Goal: Task Accomplishment & Management: Complete application form

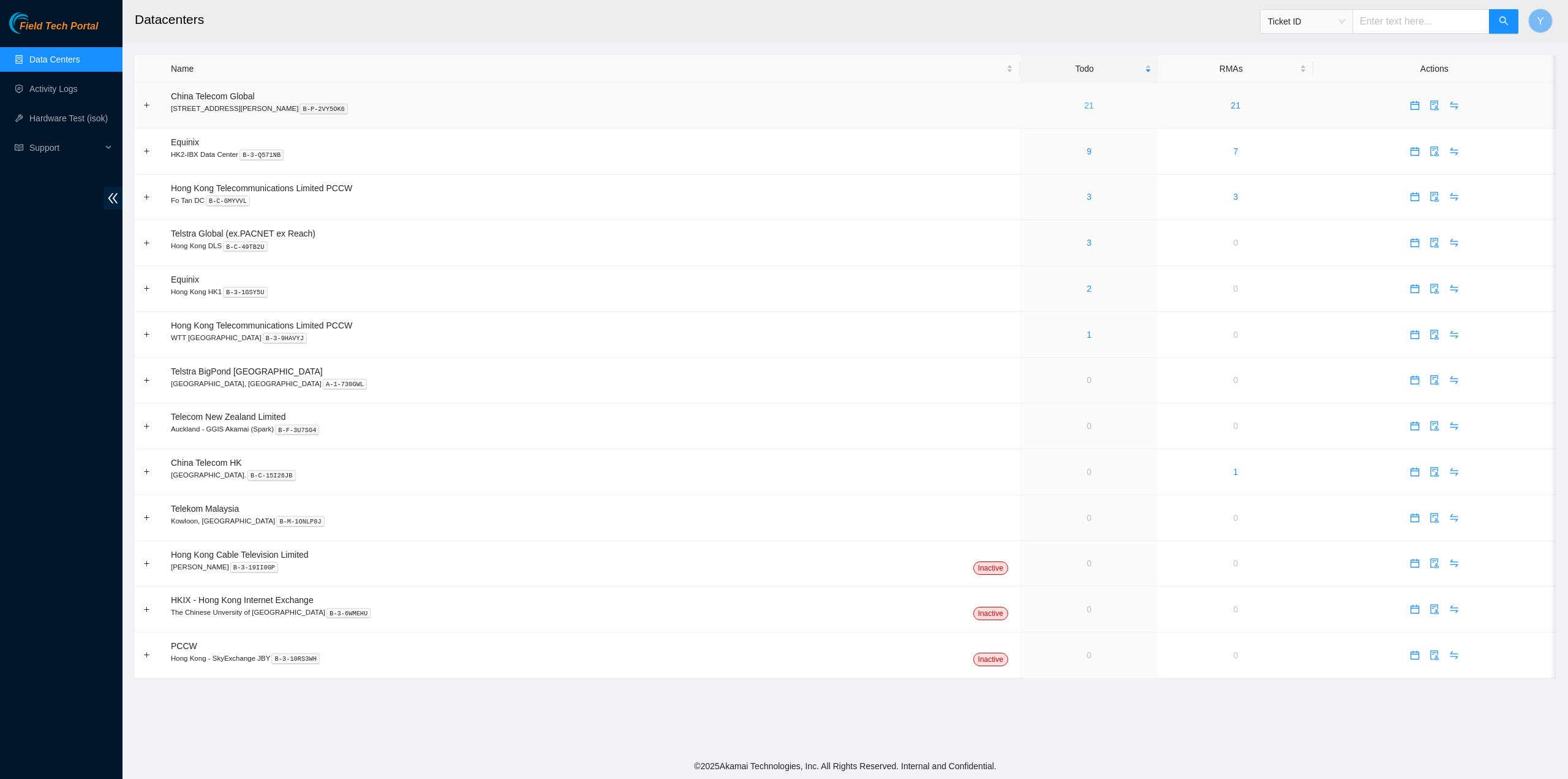
click at [1084, 110] on link "21" at bounding box center [1089, 106] width 10 height 10
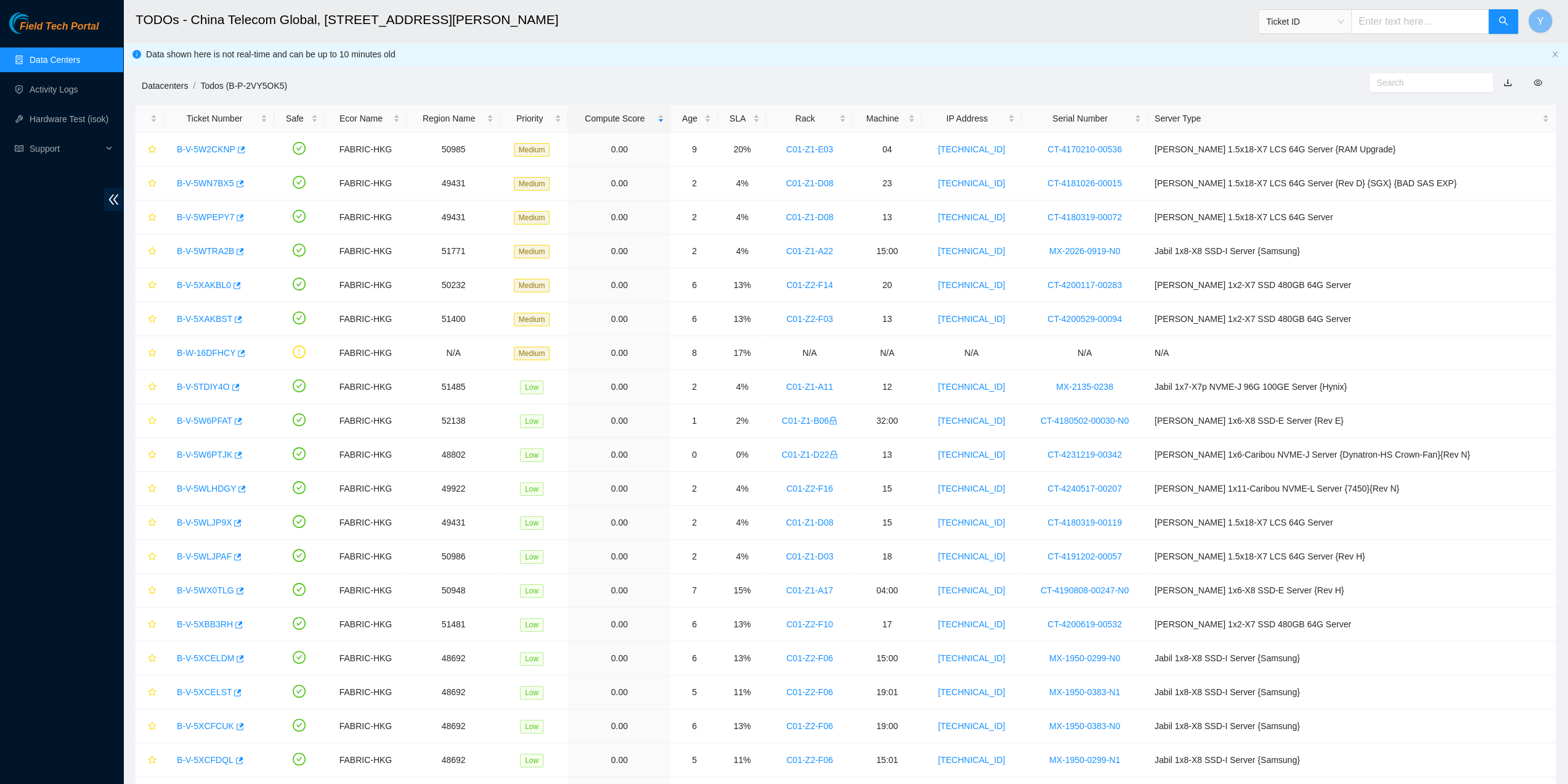
click at [161, 89] on link "Datacenters" at bounding box center [164, 86] width 46 height 10
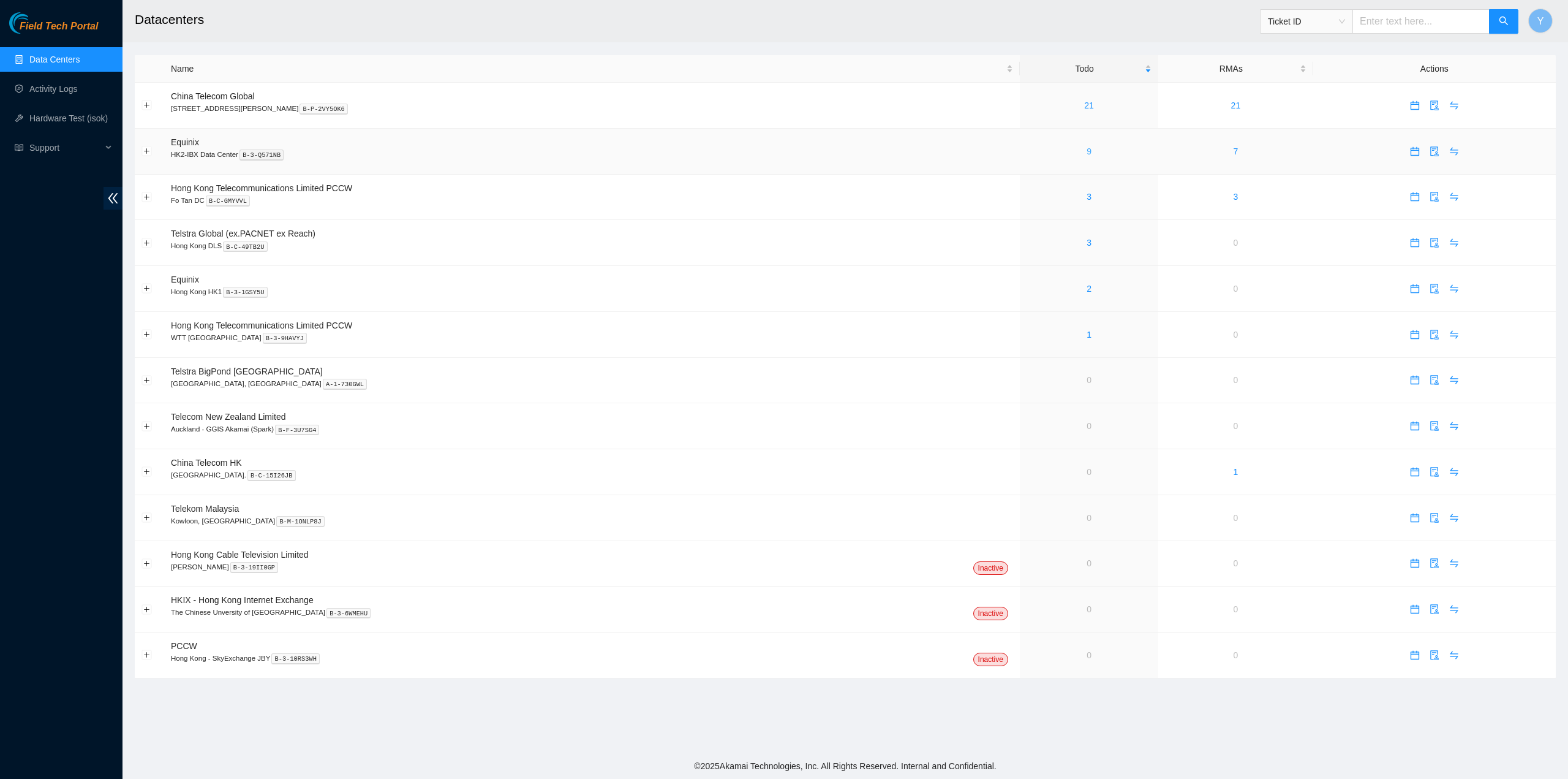
click at [1054, 151] on div "9" at bounding box center [1089, 151] width 125 height 14
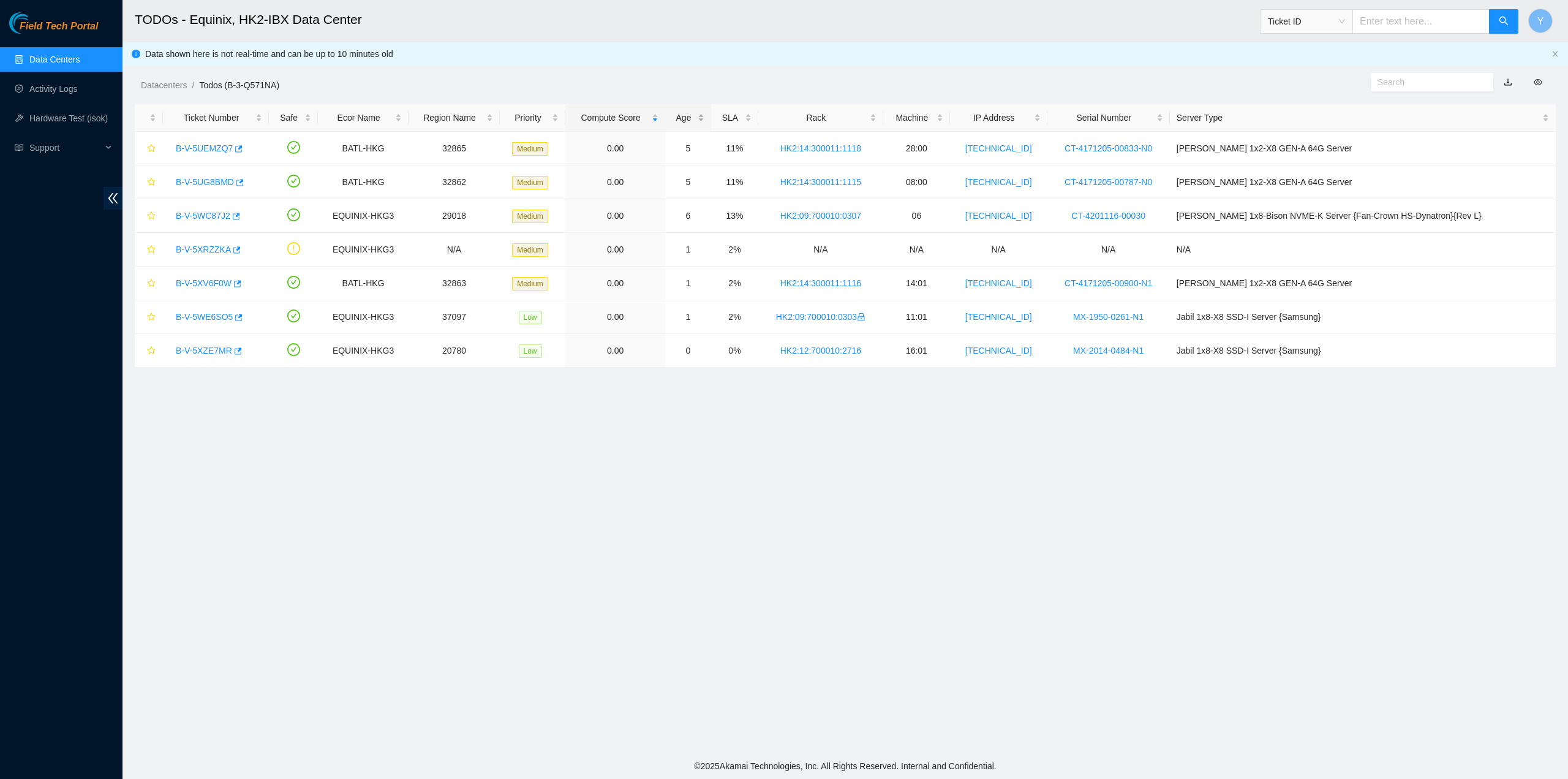
click at [704, 119] on div "Age" at bounding box center [688, 118] width 33 height 14
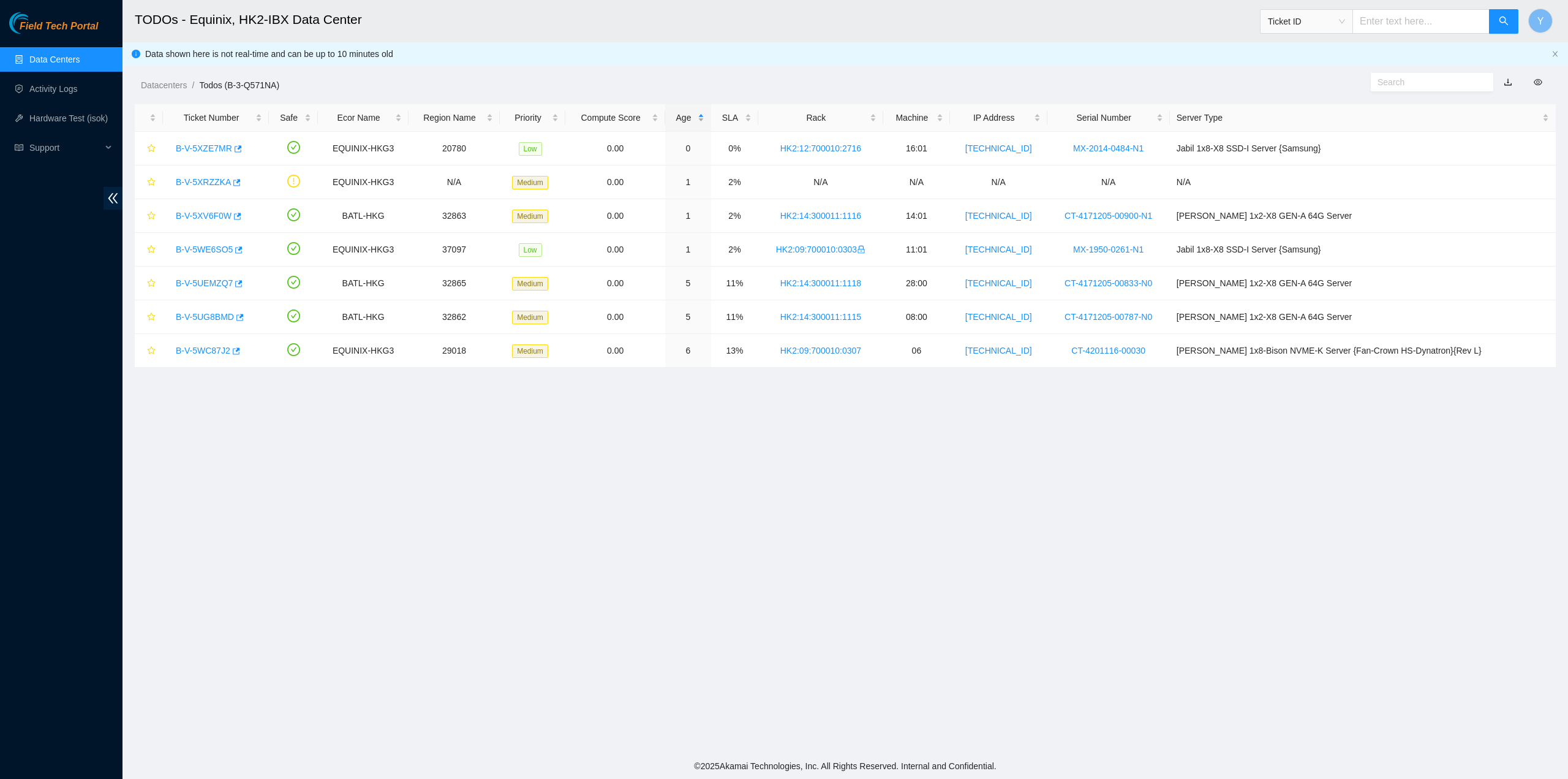
click at [704, 118] on div "Age" at bounding box center [688, 118] width 33 height 14
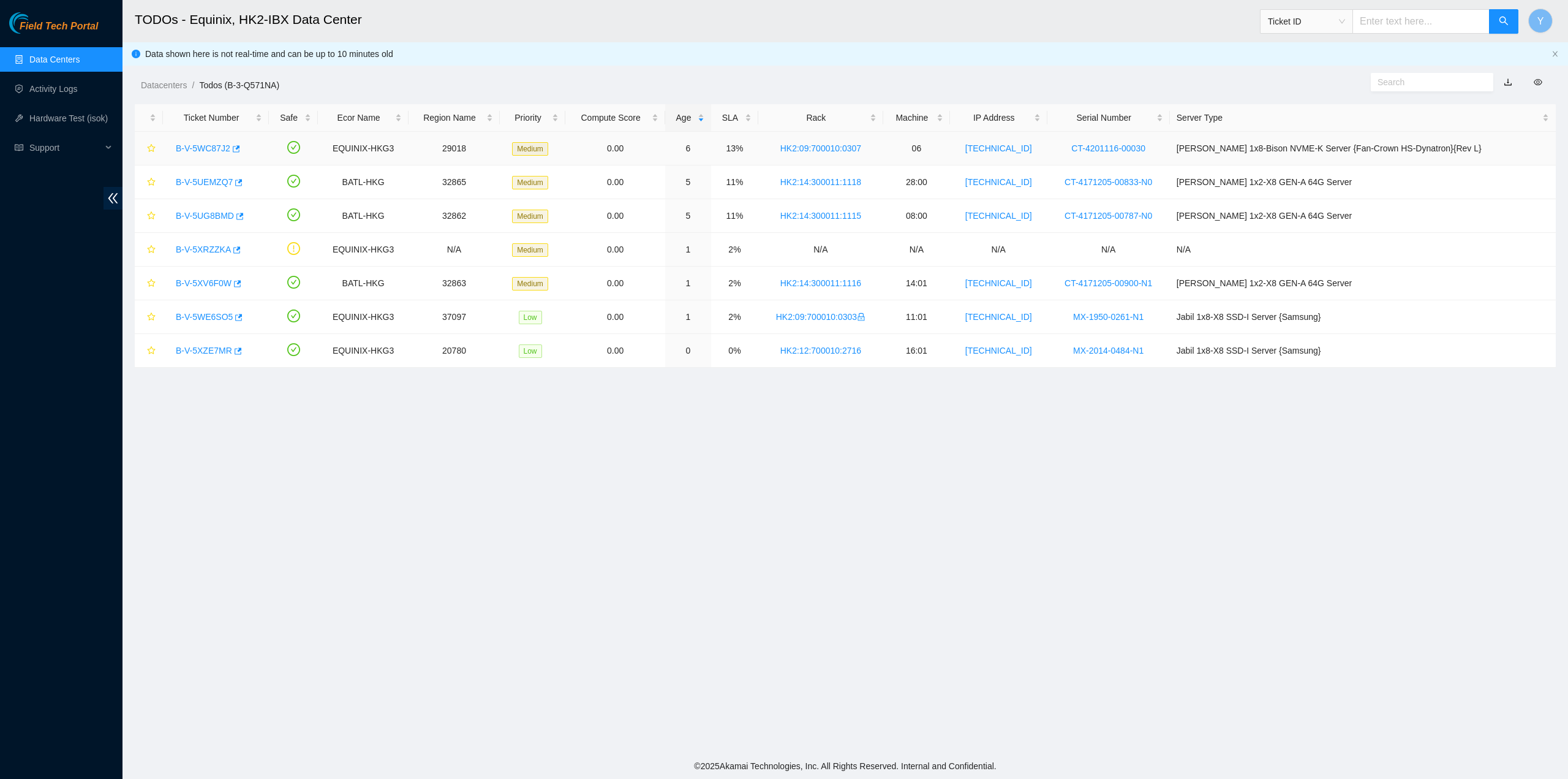
click at [201, 144] on link "B-V-5WC87J2" at bounding box center [203, 148] width 54 height 10
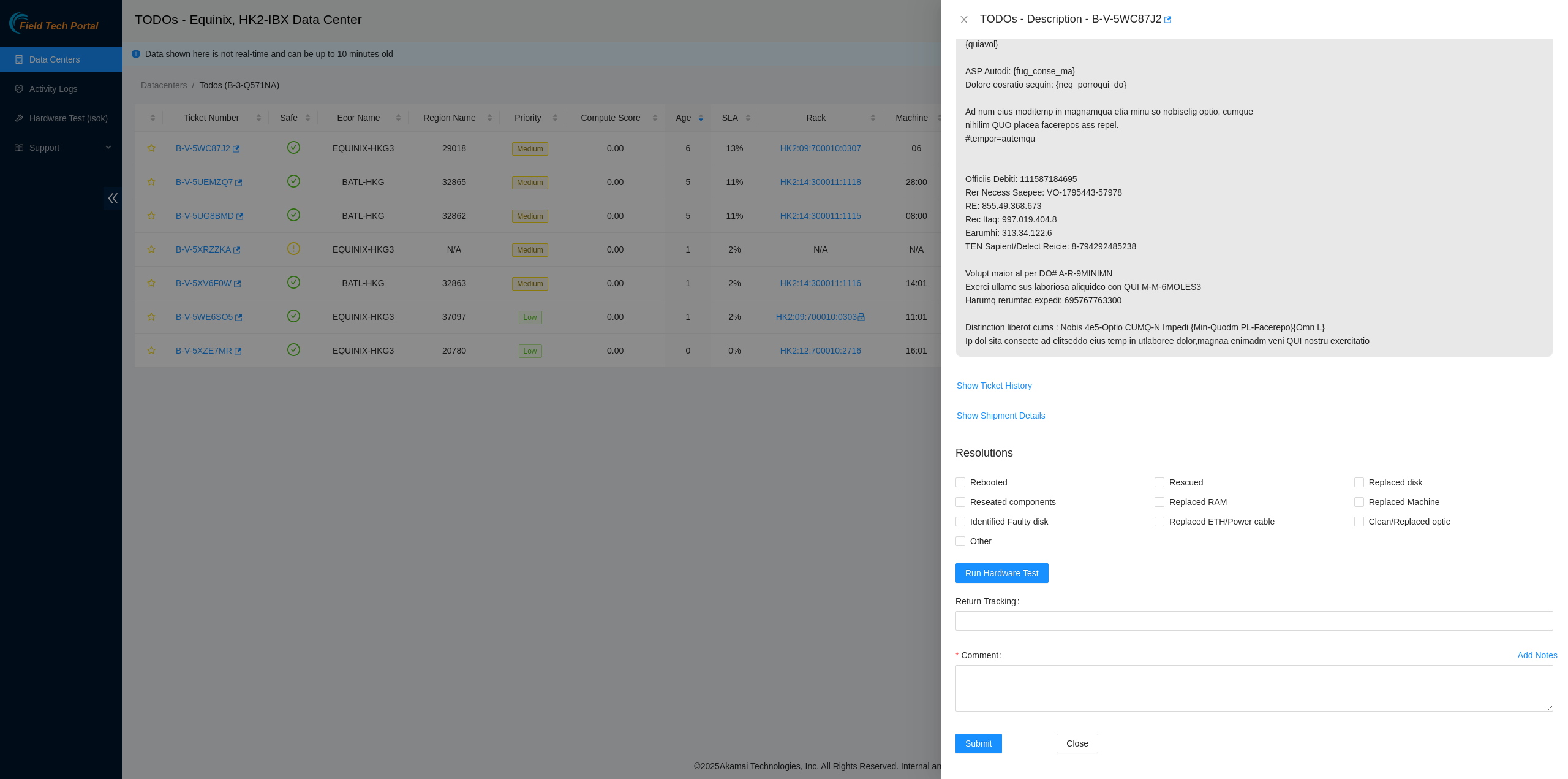
scroll to position [545, 0]
click at [1023, 574] on span "Run Hardware Test" at bounding box center [1002, 572] width 73 height 14
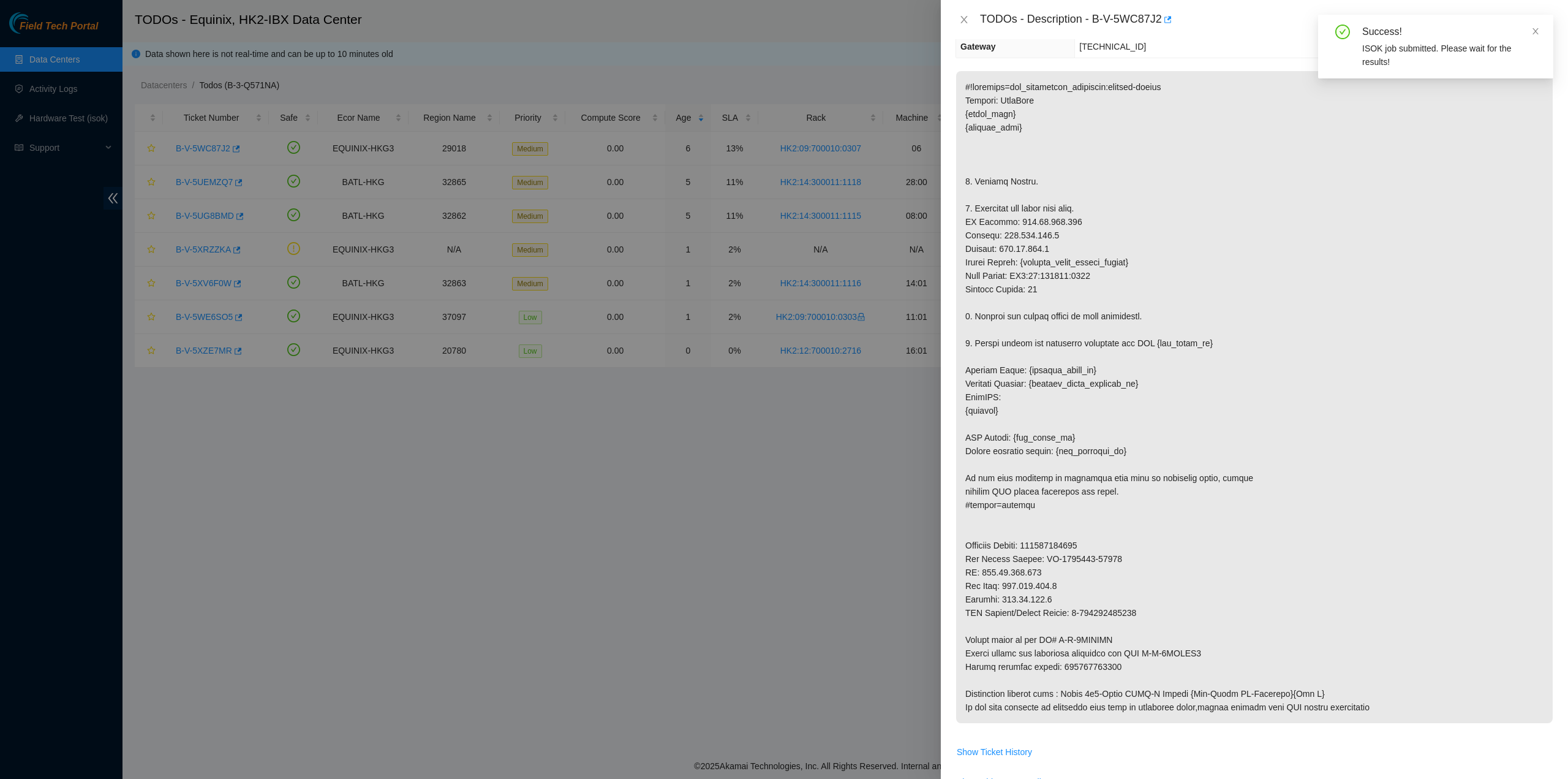
scroll to position [0, 0]
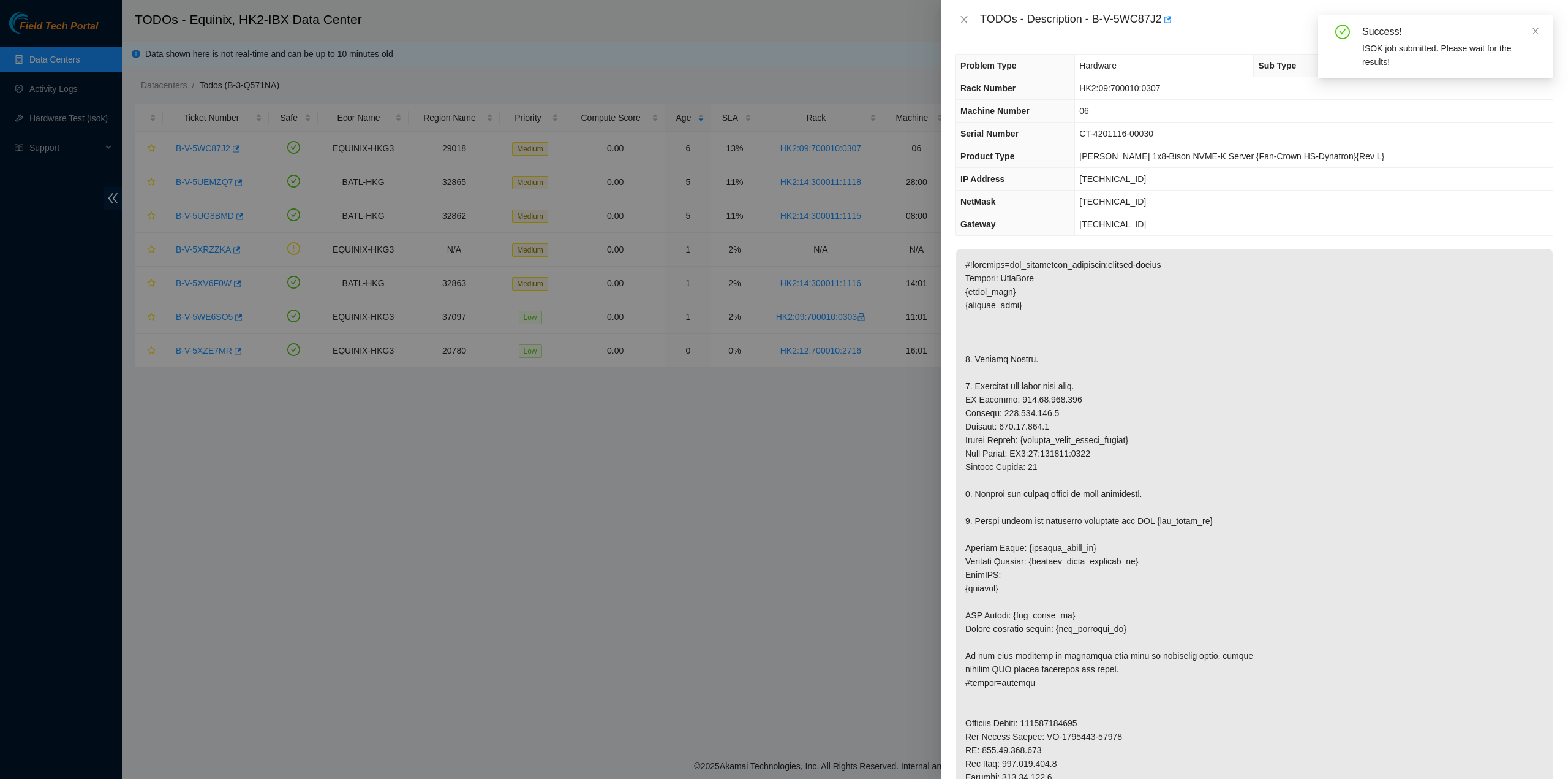
click at [1524, 33] on div "Success!" at bounding box center [1450, 32] width 176 height 15
click at [1528, 34] on div "Success!" at bounding box center [1450, 32] width 176 height 15
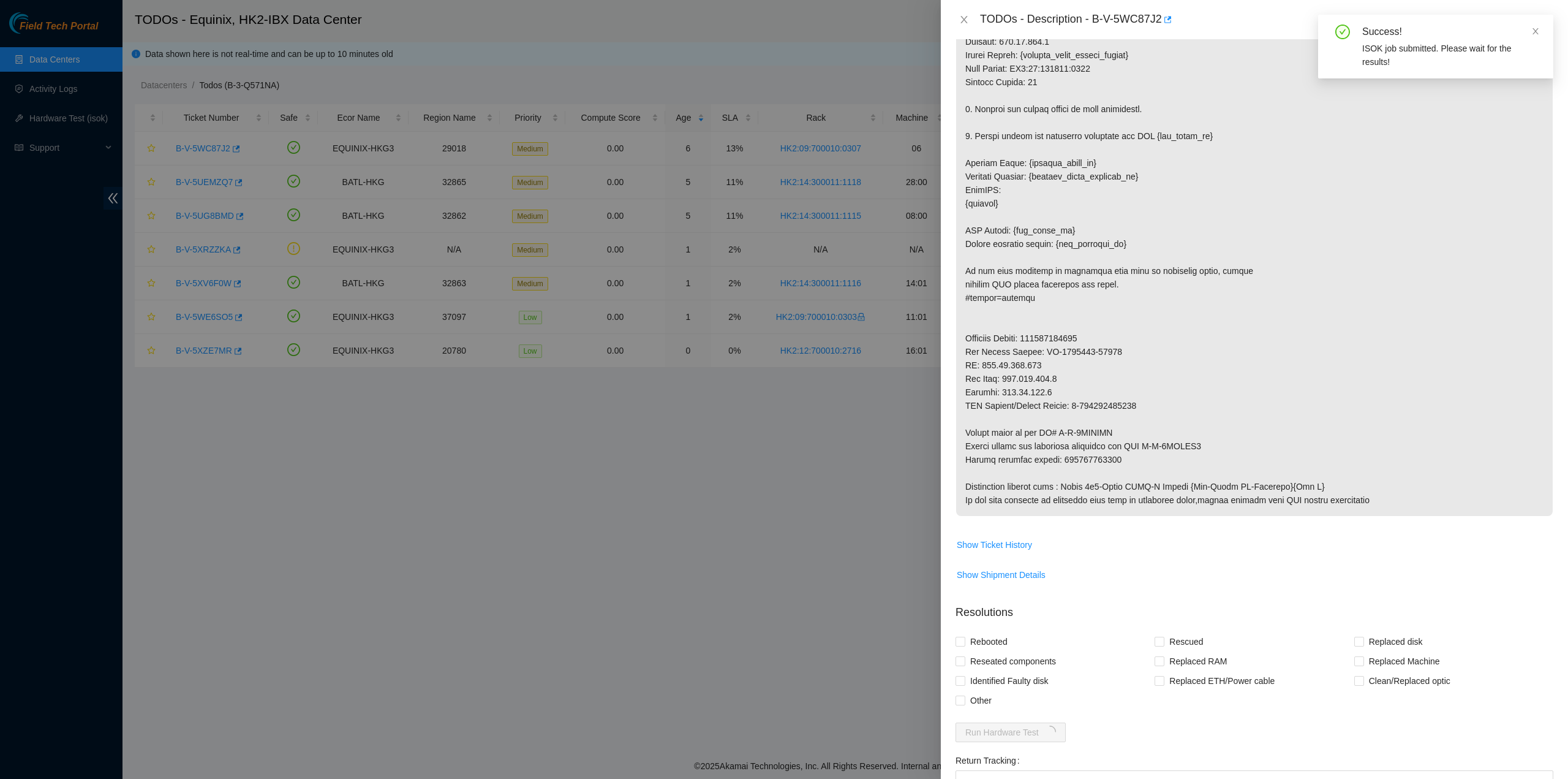
scroll to position [429, 0]
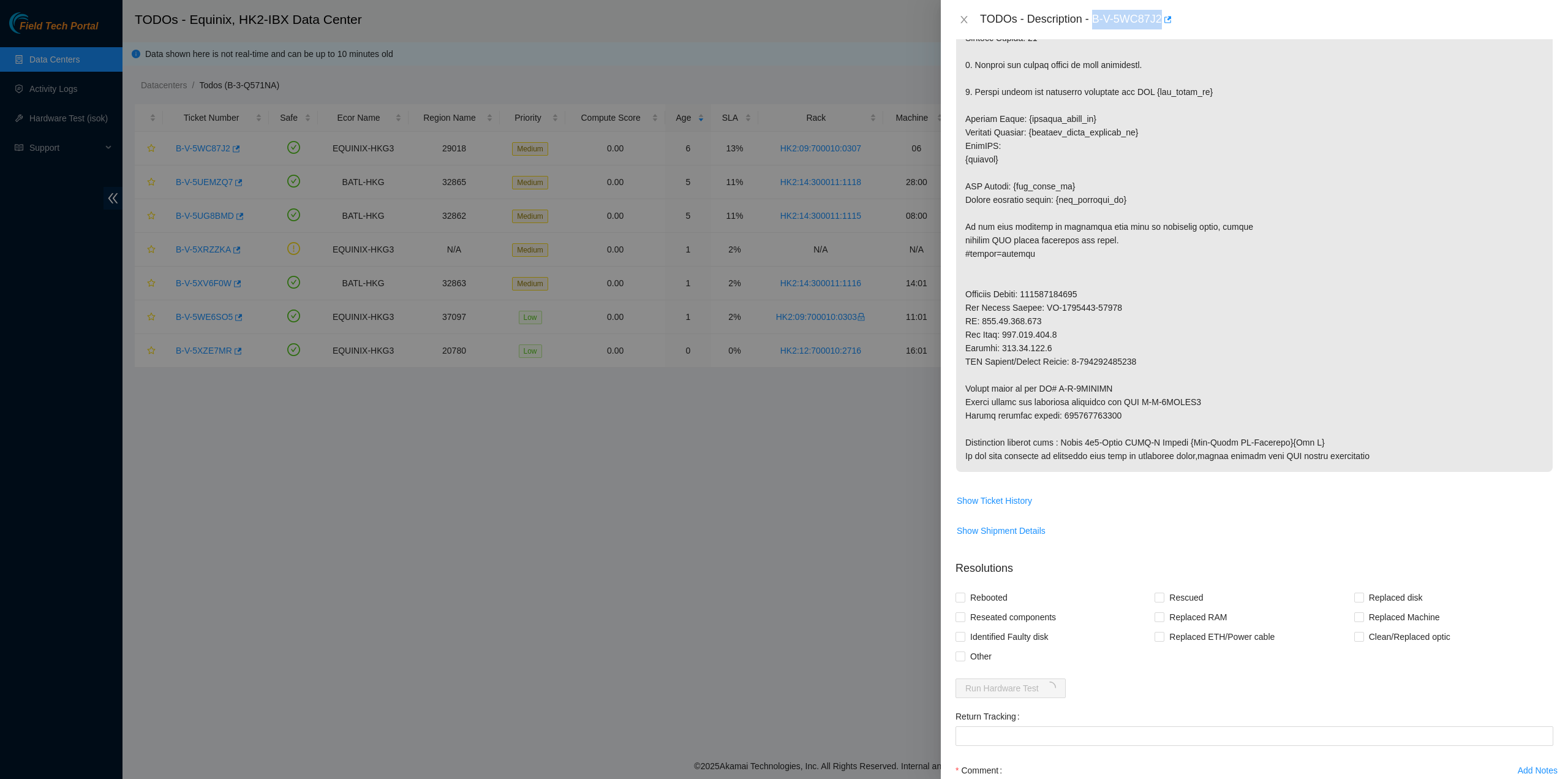
drag, startPoint x: 1092, startPoint y: 17, endPoint x: 1158, endPoint y: 25, distance: 66.5
click at [1158, 25] on div "TODOs - Description - B-V-5WC87J2" at bounding box center [1265, 20] width 573 height 20
copy div "B-V-5WC87J2"
click at [1506, 298] on p at bounding box center [1253, 146] width 597 height 652
drag, startPoint x: 1060, startPoint y: 413, endPoint x: 1141, endPoint y: 418, distance: 81.2
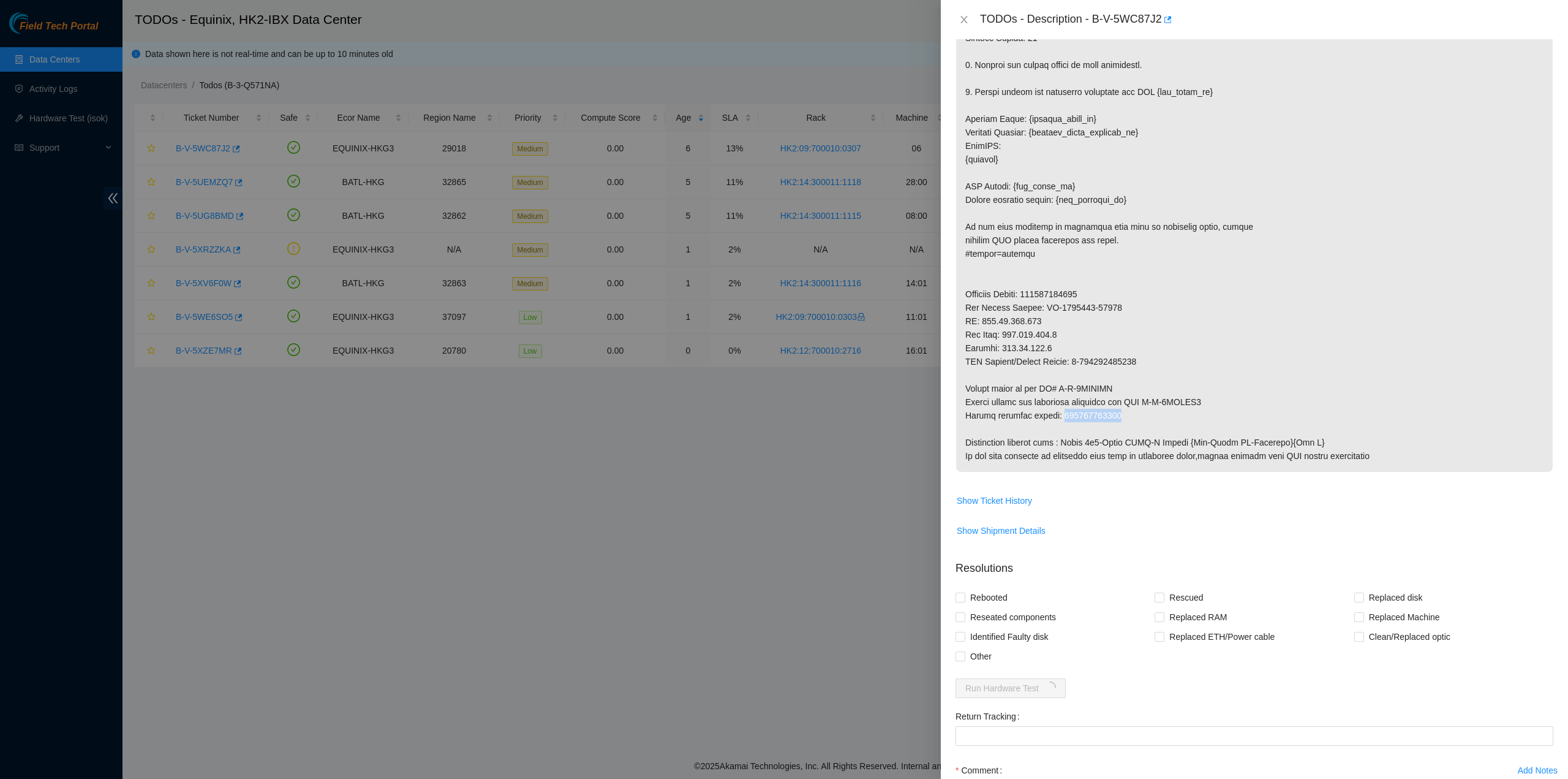
click at [1141, 418] on p at bounding box center [1253, 146] width 597 height 652
copy p "417328428560"
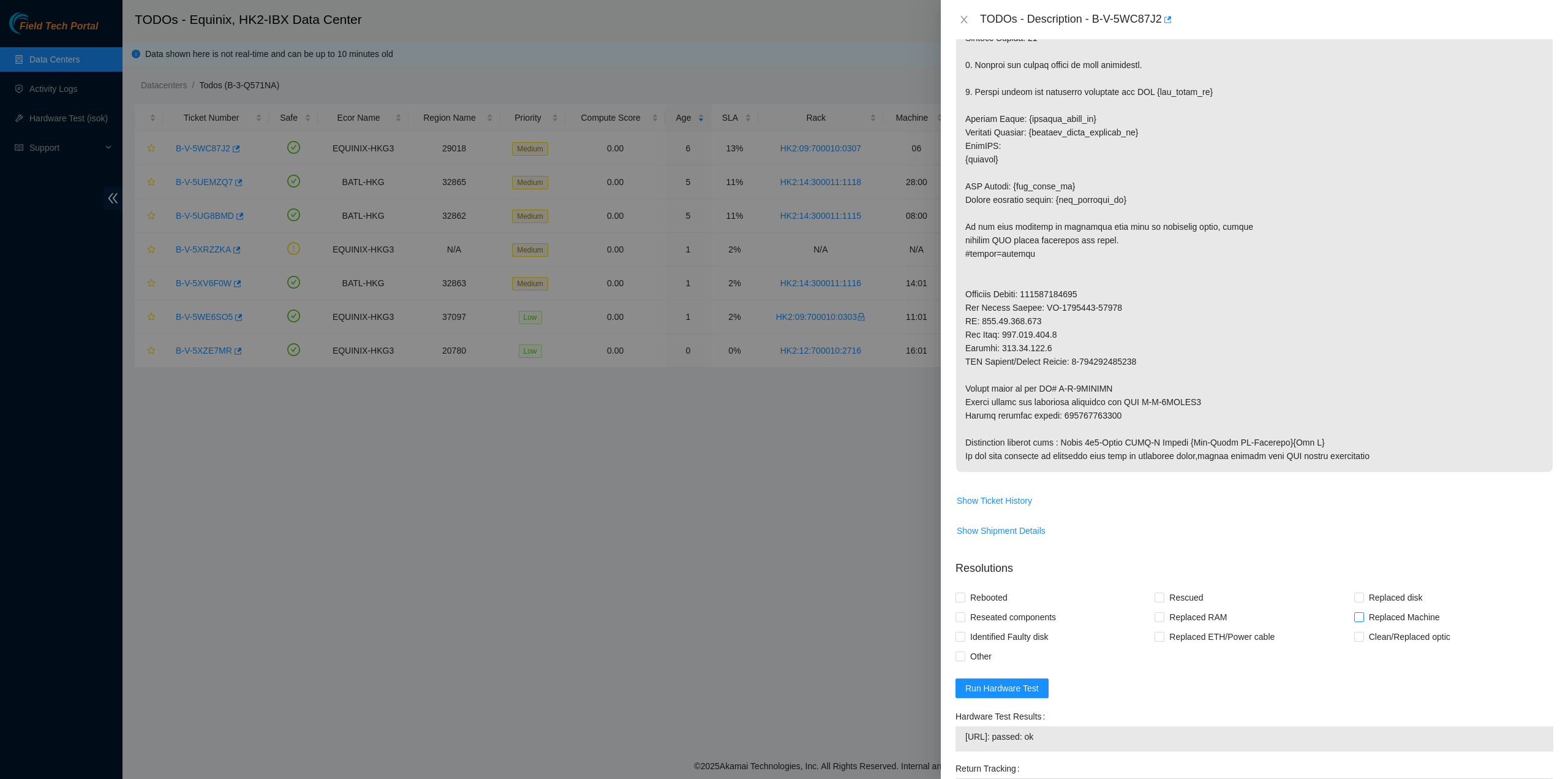
drag, startPoint x: 1382, startPoint y: 610, endPoint x: 1375, endPoint y: 609, distance: 7.1
click at [1381, 610] on span "Replaced Machine" at bounding box center [1405, 617] width 81 height 20
click at [1362, 612] on input "Replaced Machine" at bounding box center [1358, 616] width 9 height 9
checkbox input "true"
drag, startPoint x: 1199, startPoint y: 590, endPoint x: 1170, endPoint y: 593, distance: 29.2
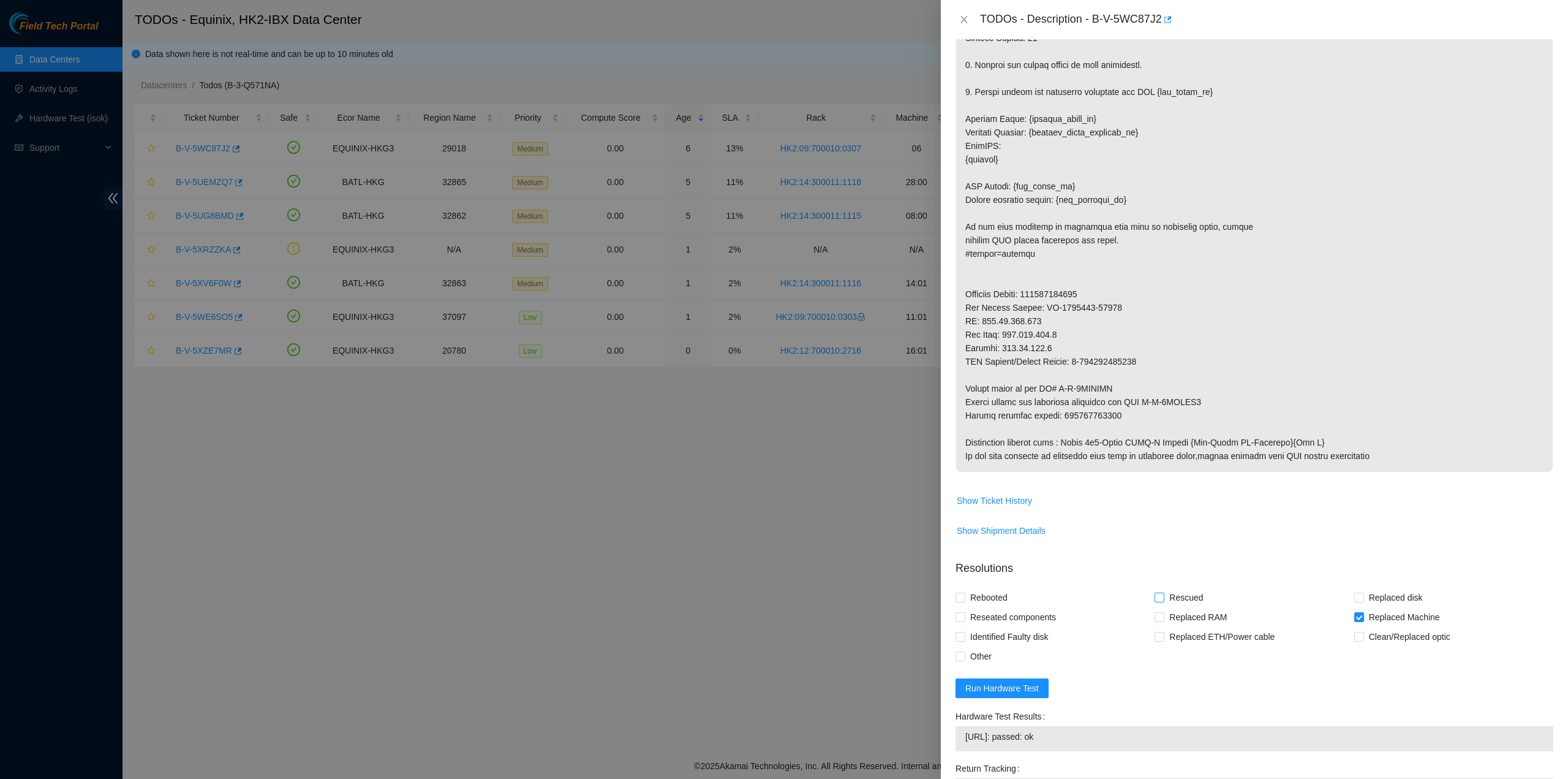
click at [1197, 590] on span "Rescued" at bounding box center [1186, 598] width 44 height 20
click at [1163, 593] on input "Rescued" at bounding box center [1158, 597] width 9 height 9
checkbox input "true"
click at [1009, 588] on span "Rebooted" at bounding box center [989, 598] width 47 height 20
click at [964, 593] on input "Rebooted" at bounding box center [960, 597] width 9 height 9
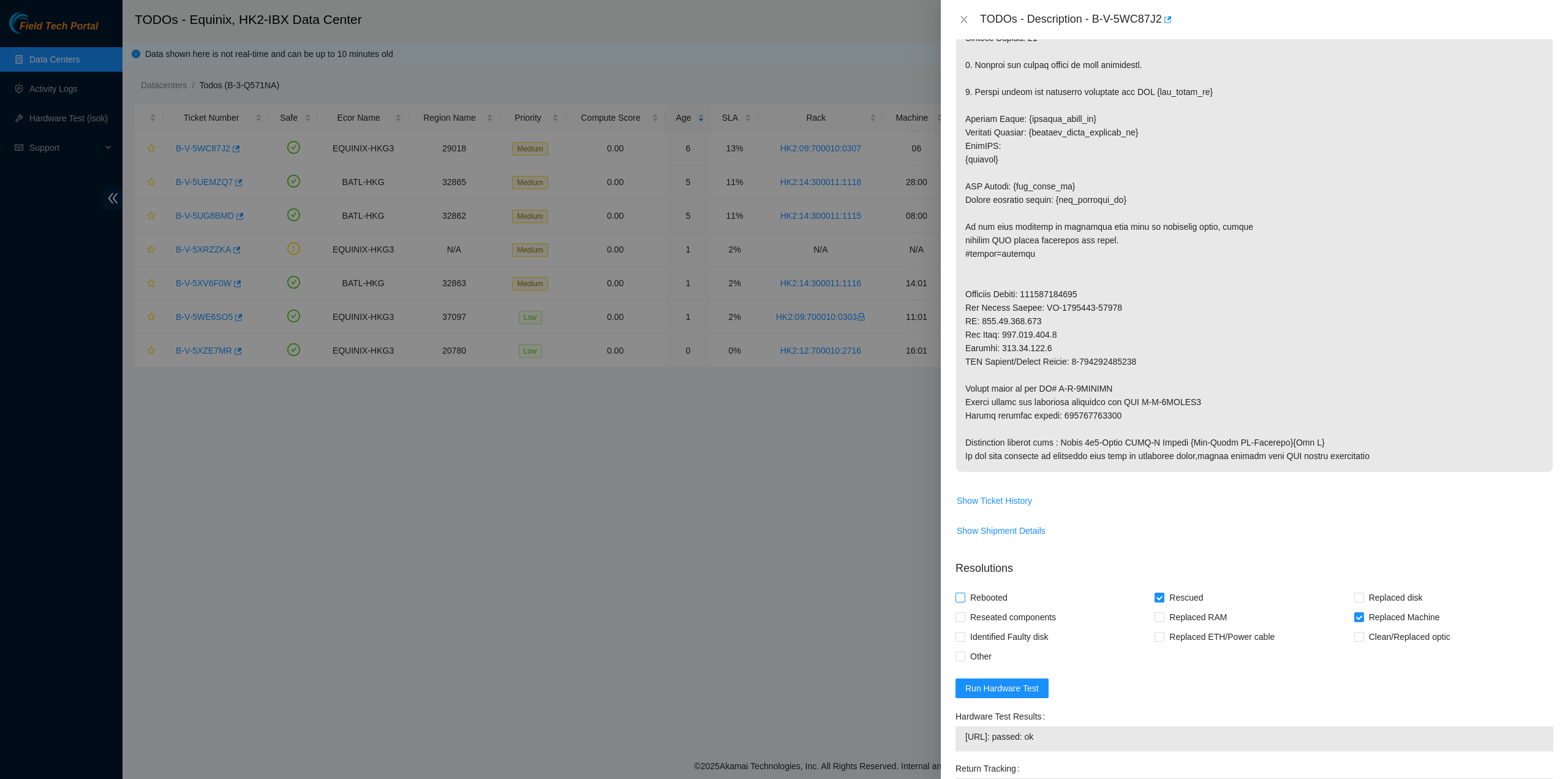
checkbox input "true"
click at [990, 609] on span "Reseated components" at bounding box center [1013, 617] width 96 height 20
click at [964, 612] on input "Reseated components" at bounding box center [960, 616] width 9 height 9
checkbox input "true"
drag, startPoint x: 1115, startPoint y: 414, endPoint x: 1059, endPoint y: 419, distance: 56.2
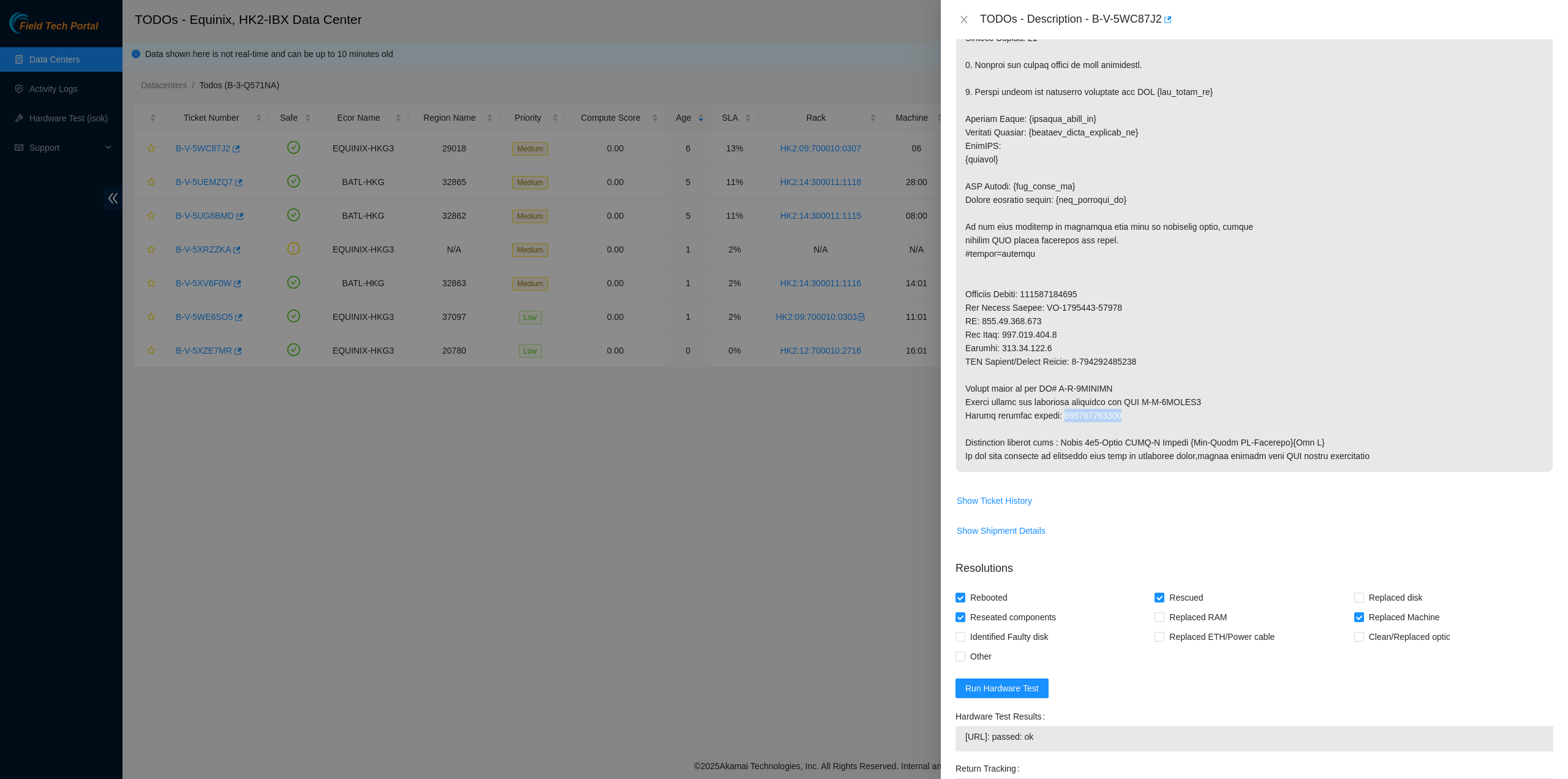
click at [1059, 419] on p at bounding box center [1253, 146] width 597 height 652
copy p "417328428560"
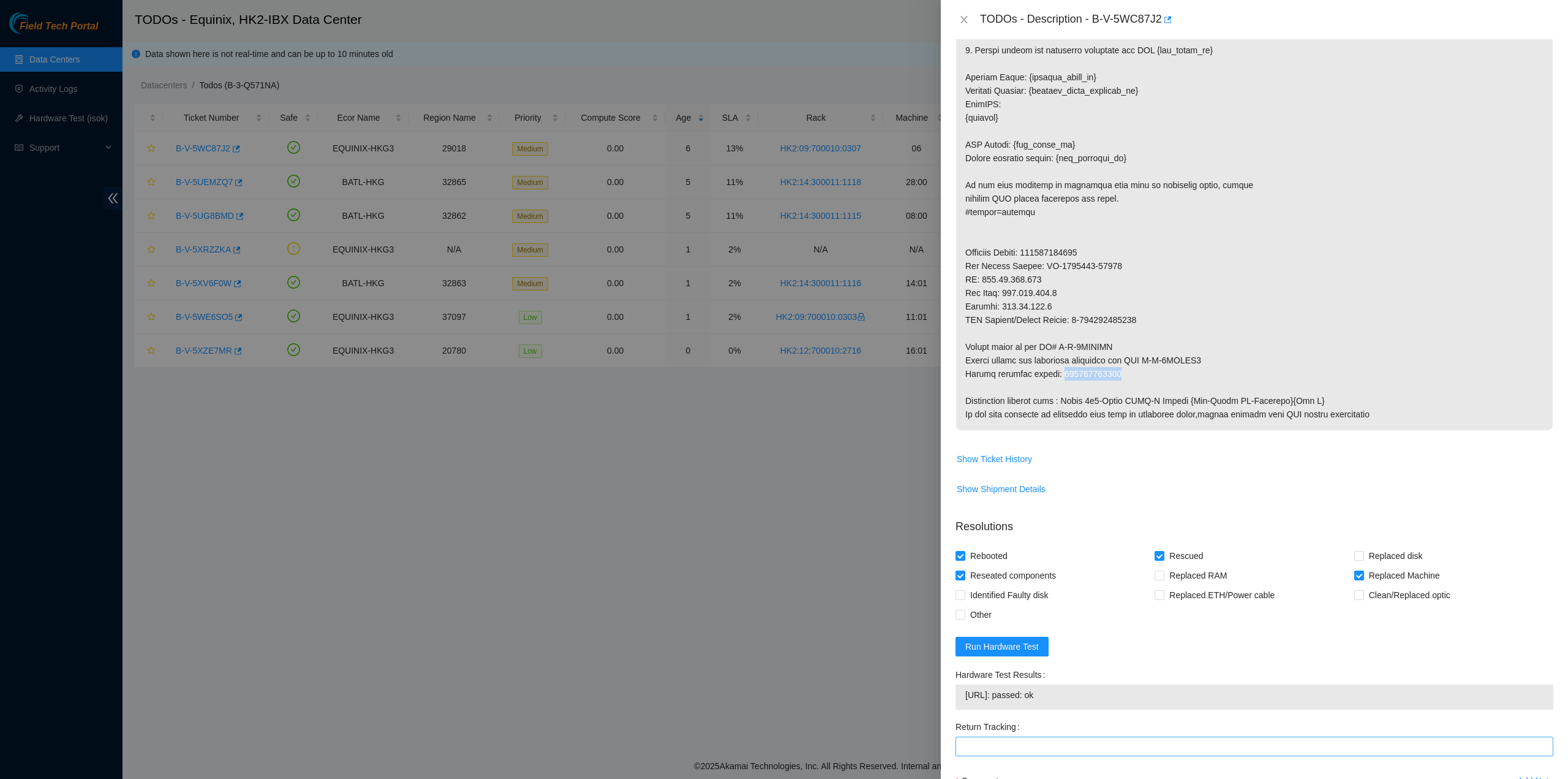
scroll to position [598, 0]
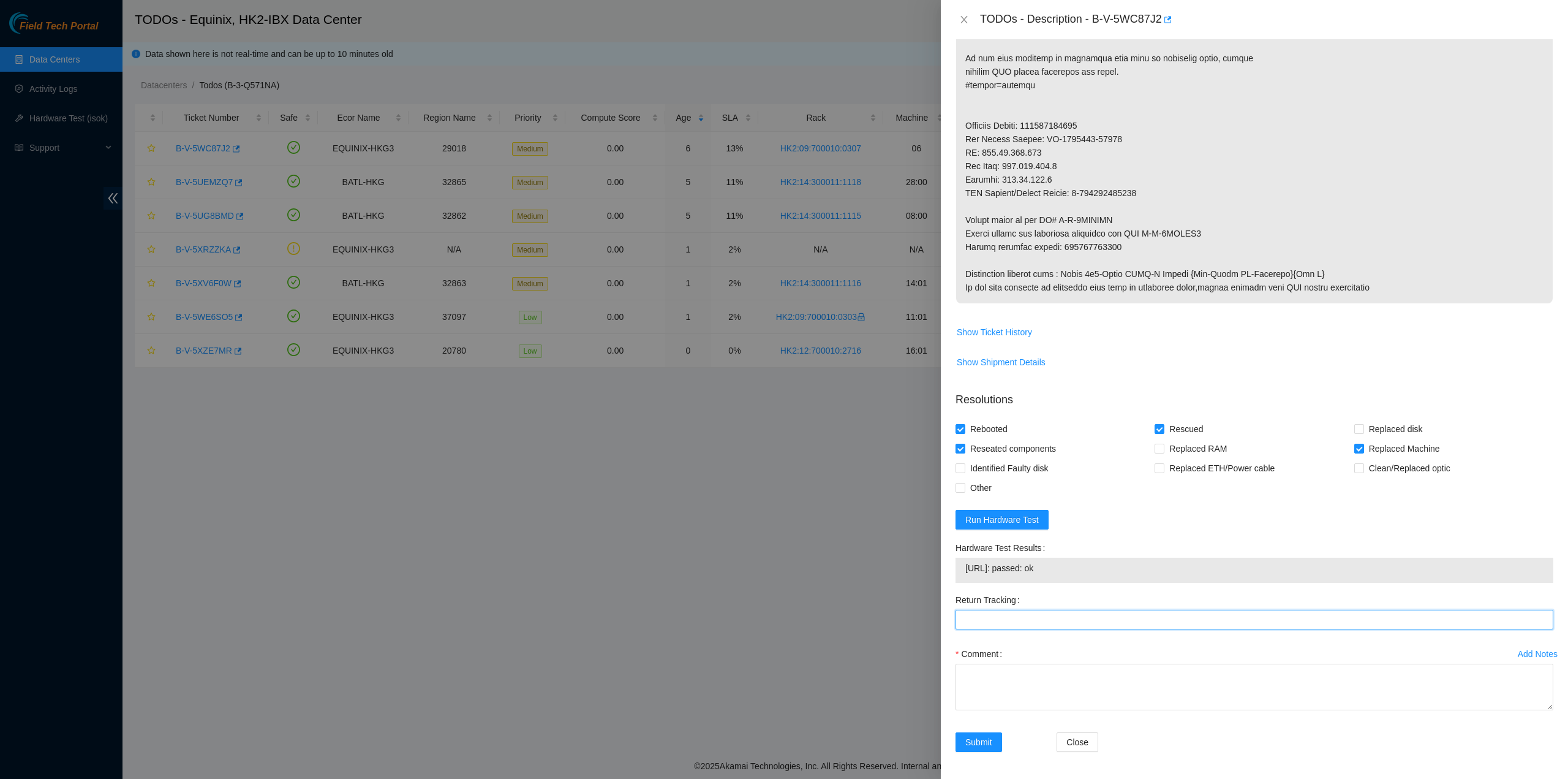
click at [1005, 621] on Tracking "Return Tracking" at bounding box center [1254, 620] width 598 height 20
paste Tracking "417328428560"
type Tracking "417328428560"
click at [981, 677] on textarea "Comment" at bounding box center [1254, 686] width 598 height 47
type textarea "pass ok"
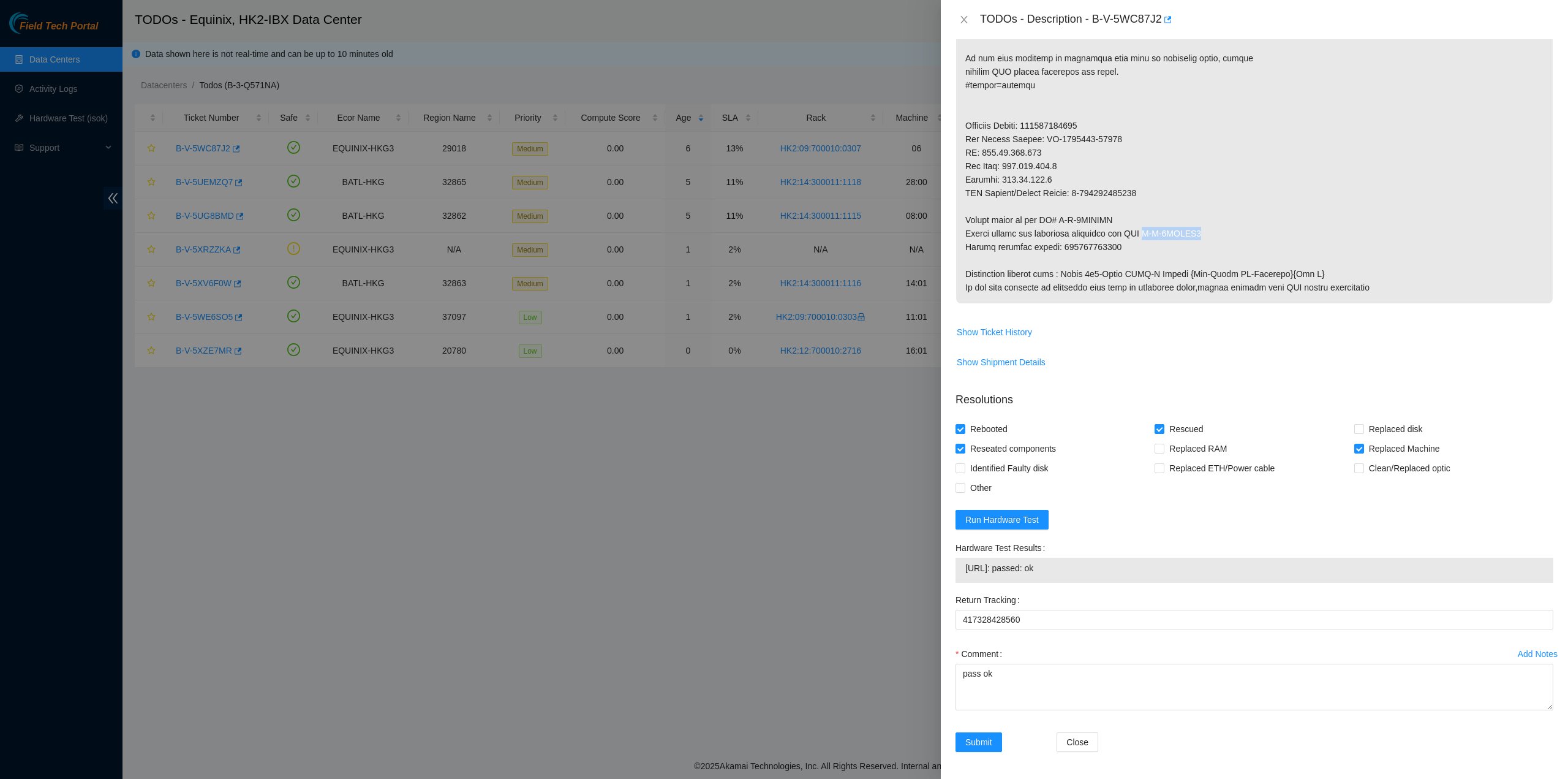
drag, startPoint x: 1144, startPoint y: 233, endPoint x: 1216, endPoint y: 238, distance: 72.2
copy p "B-V-5WCNIX8"
drag, startPoint x: 982, startPoint y: 740, endPoint x: 980, endPoint y: 757, distance: 17.1
click at [982, 740] on span "Submit" at bounding box center [978, 742] width 27 height 14
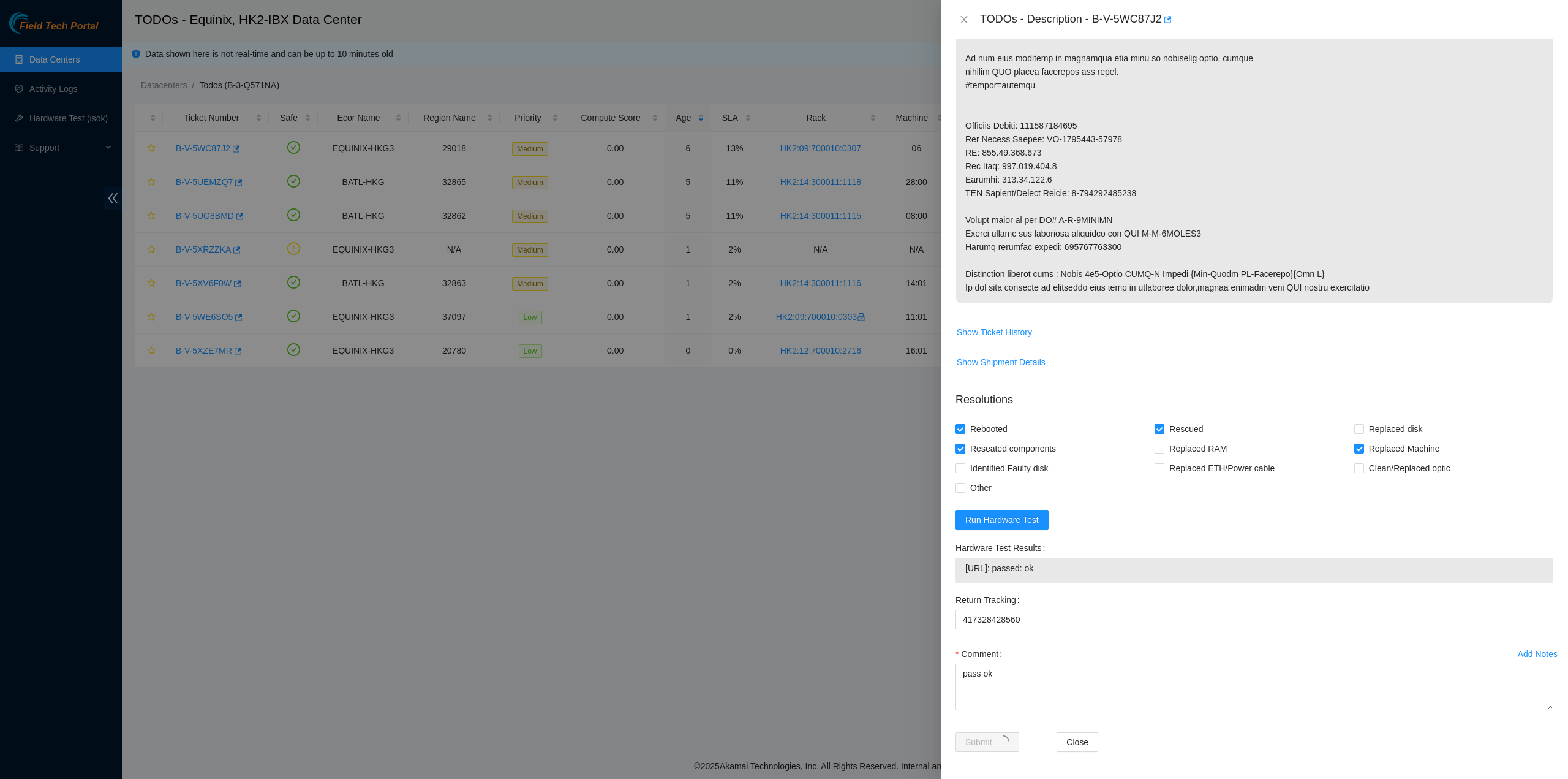
click at [1460, 346] on td "Show Ticket History" at bounding box center [1254, 337] width 598 height 30
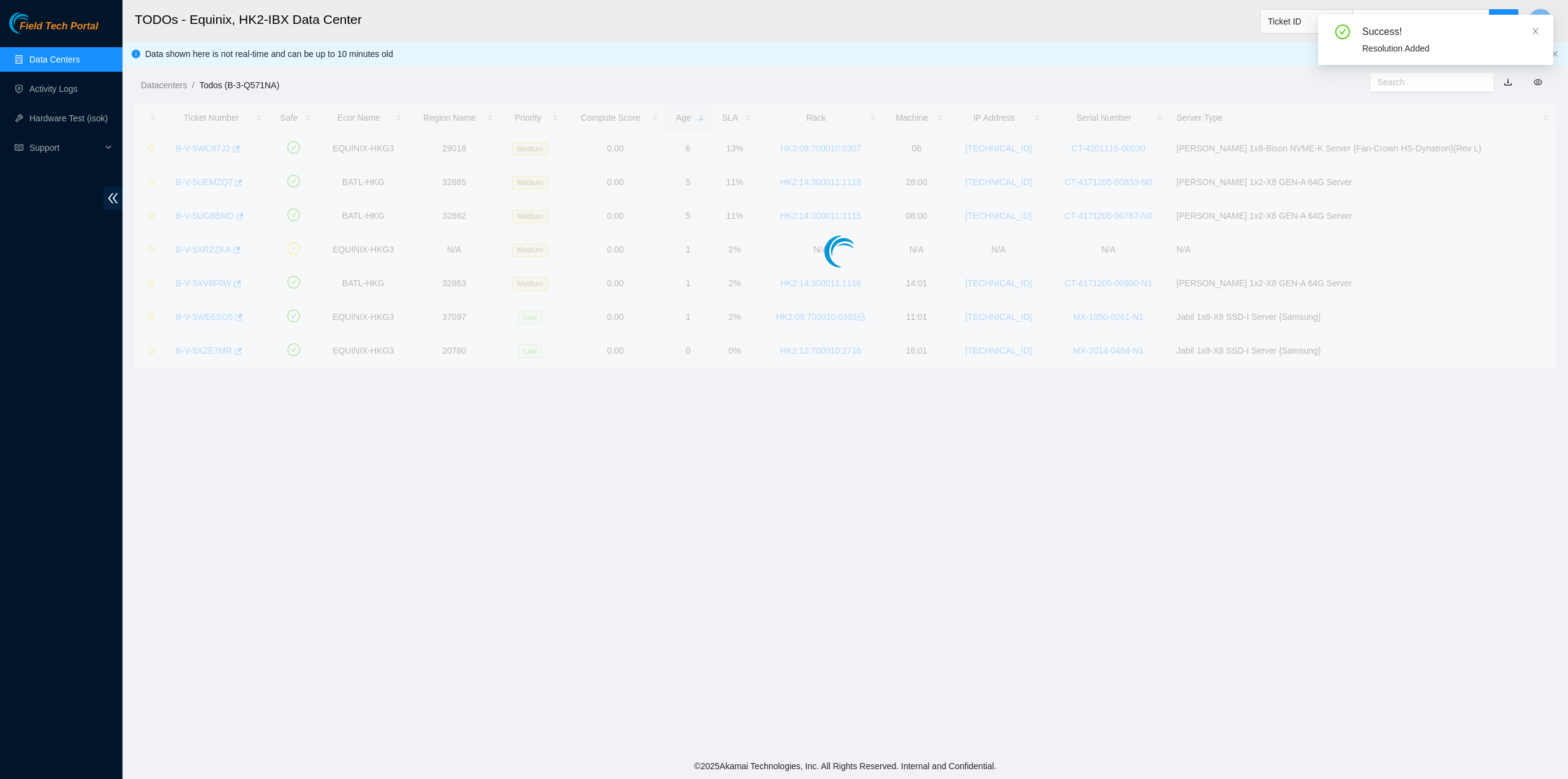
scroll to position [0, 0]
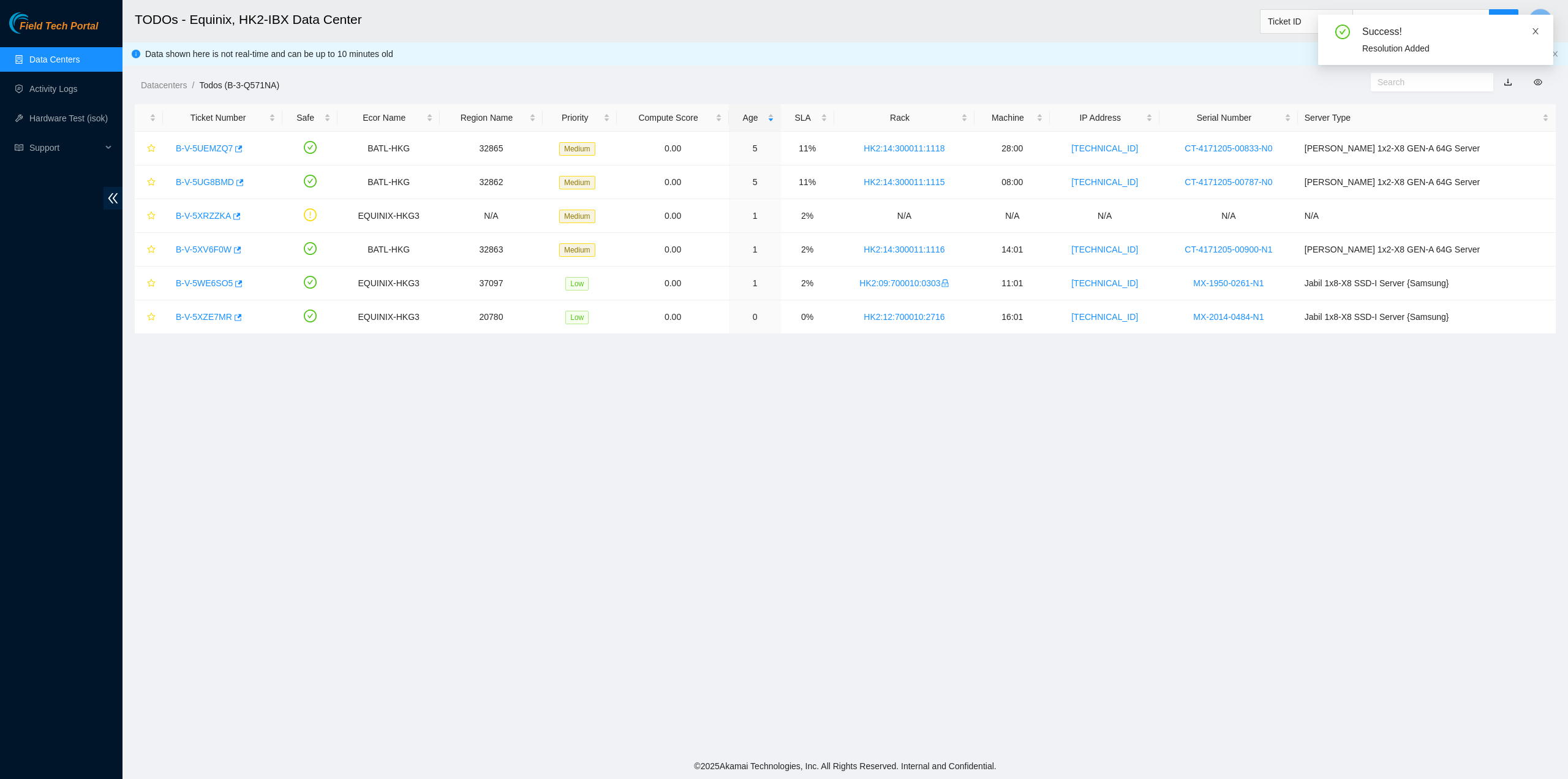
click at [1534, 32] on icon "close" at bounding box center [1535, 31] width 9 height 9
click at [202, 146] on link "B-V-5UEMZQ7" at bounding box center [205, 148] width 57 height 10
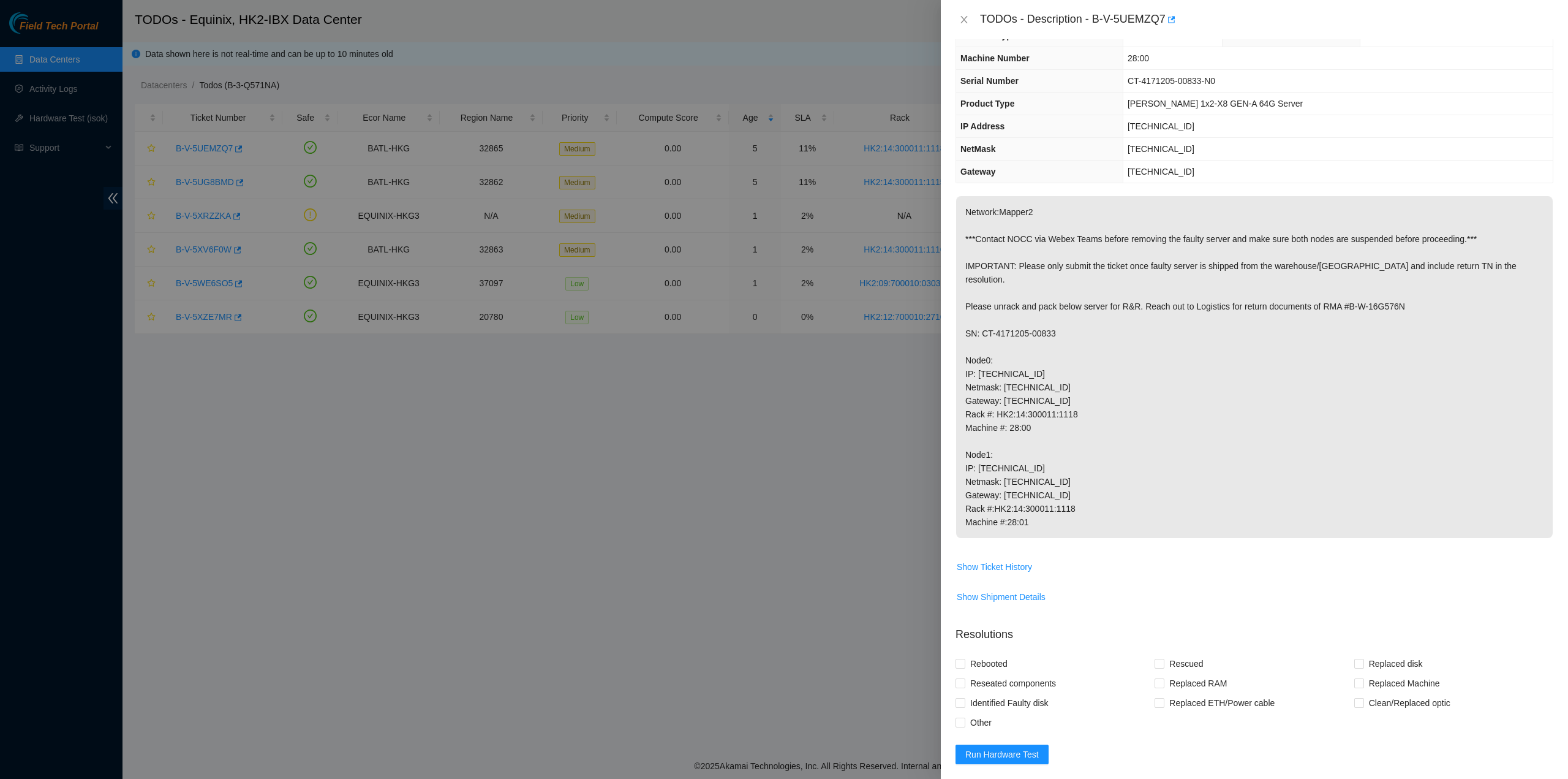
scroll to position [123, 0]
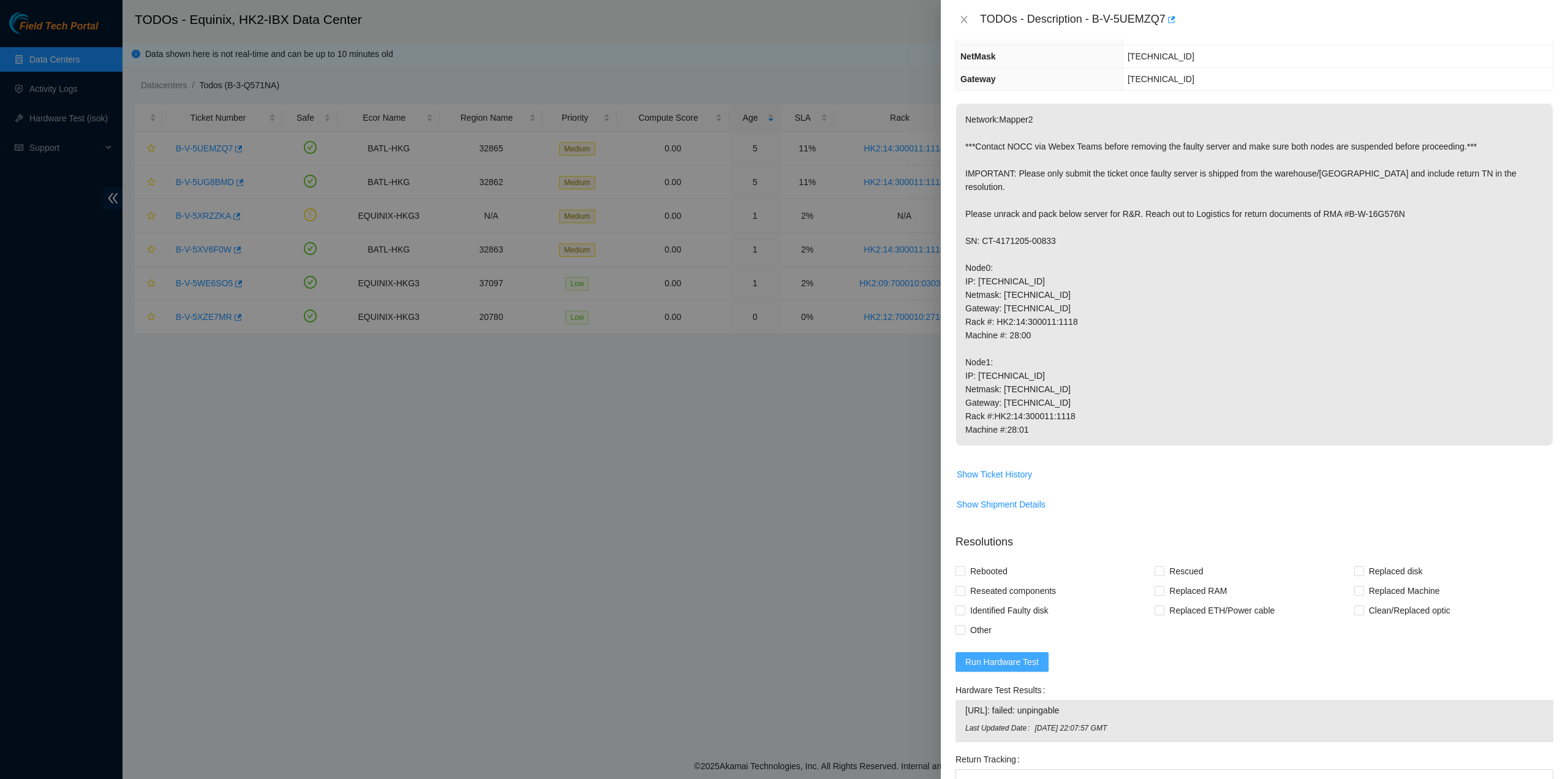
click at [1021, 655] on span "Run Hardware Test" at bounding box center [1002, 662] width 73 height 14
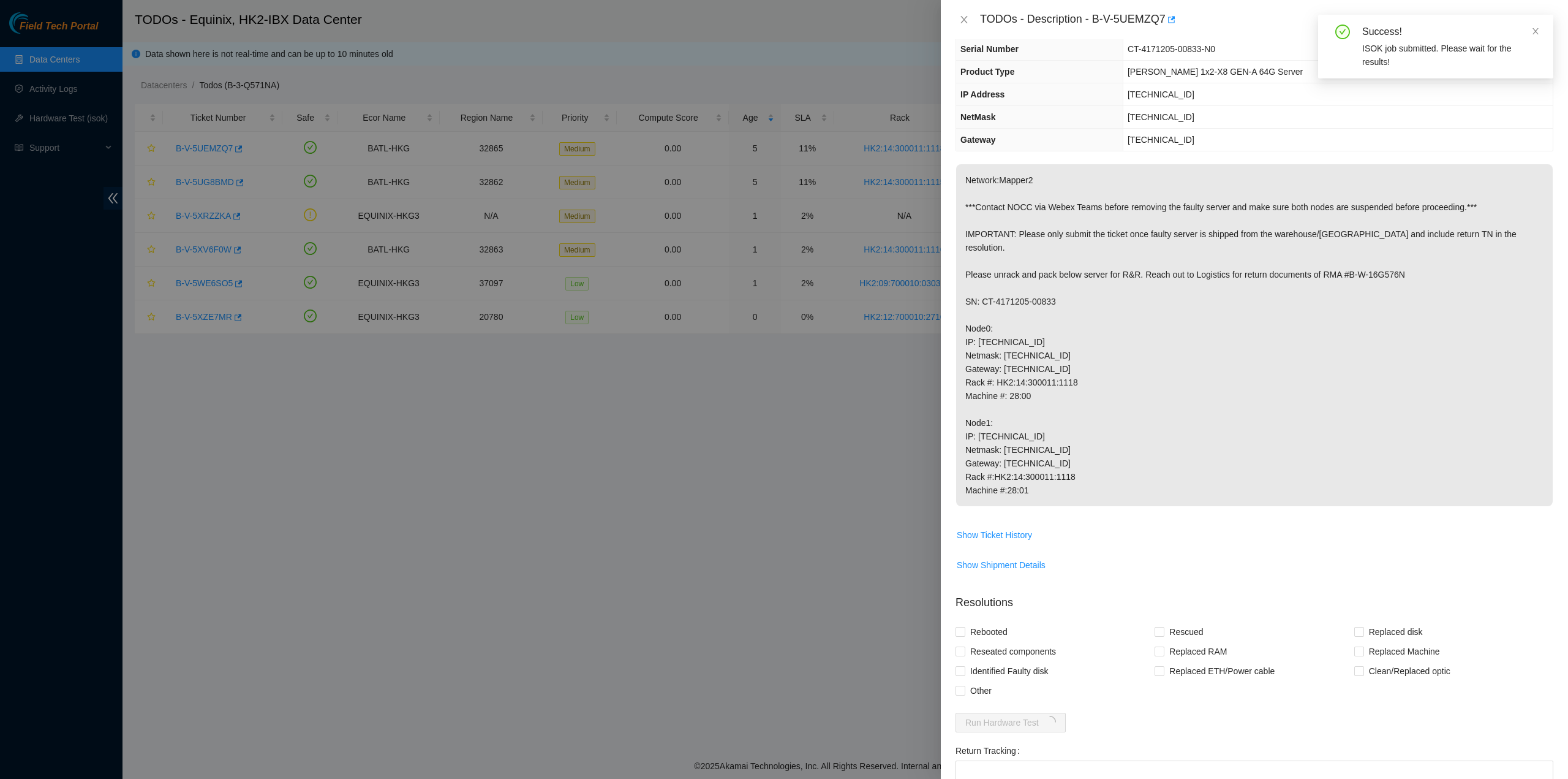
scroll to position [0, 0]
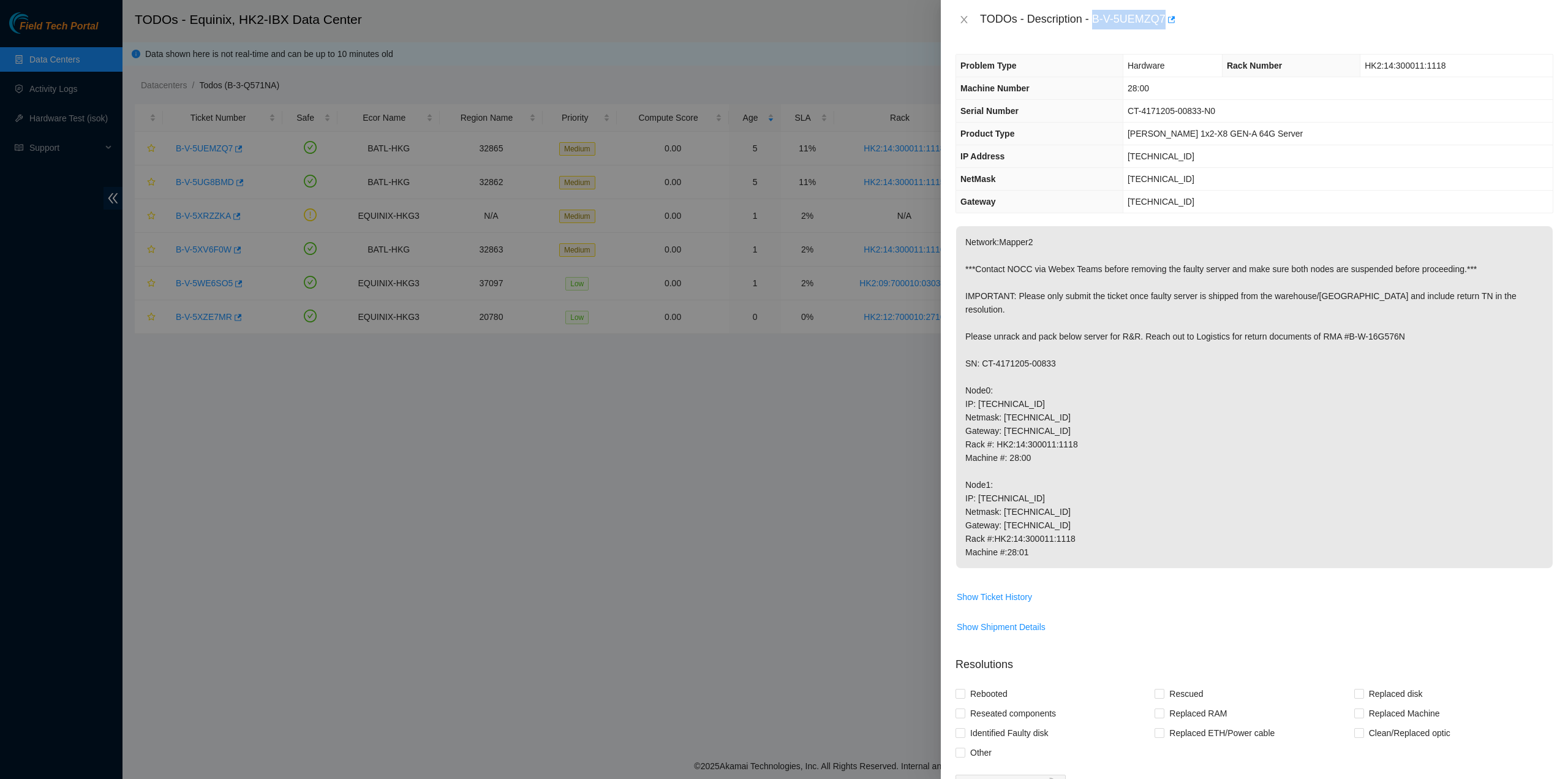
drag, startPoint x: 1092, startPoint y: 20, endPoint x: 1164, endPoint y: 30, distance: 72.7
click at [1164, 30] on div "TODOs - Description - B-V-5UEMZQ7" at bounding box center [1254, 20] width 627 height 40
copy div "B-V-5UEMZQ7"
click at [1466, 343] on p "Network:Mapper2 ***Contact NOCC via Webex Teams before removing the faulty serv…" at bounding box center [1253, 396] width 597 height 341
drag, startPoint x: 1401, startPoint y: 324, endPoint x: 1343, endPoint y: 324, distance: 58.0
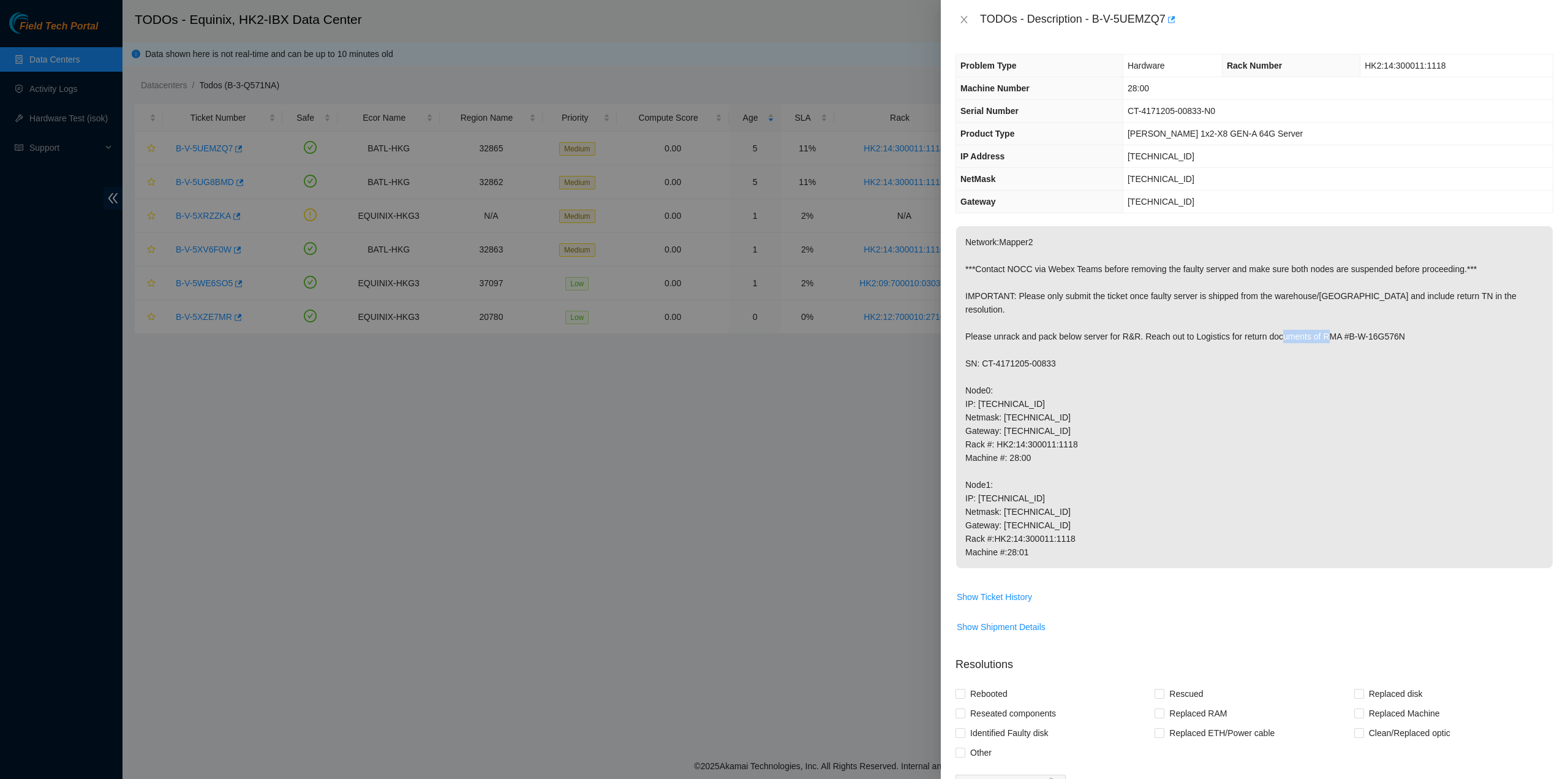
click at [1343, 324] on p "Network:Mapper2 ***Contact NOCC via Webex Teams before removing the faulty serv…" at bounding box center [1253, 396] width 597 height 341
copy p "B-W-16G576N"
click at [1509, 431] on p "Network:Mapper2 ***Contact NOCC via Webex Teams before removing the faulty serv…" at bounding box center [1253, 396] width 597 height 341
click at [964, 21] on icon "close" at bounding box center [964, 20] width 10 height 10
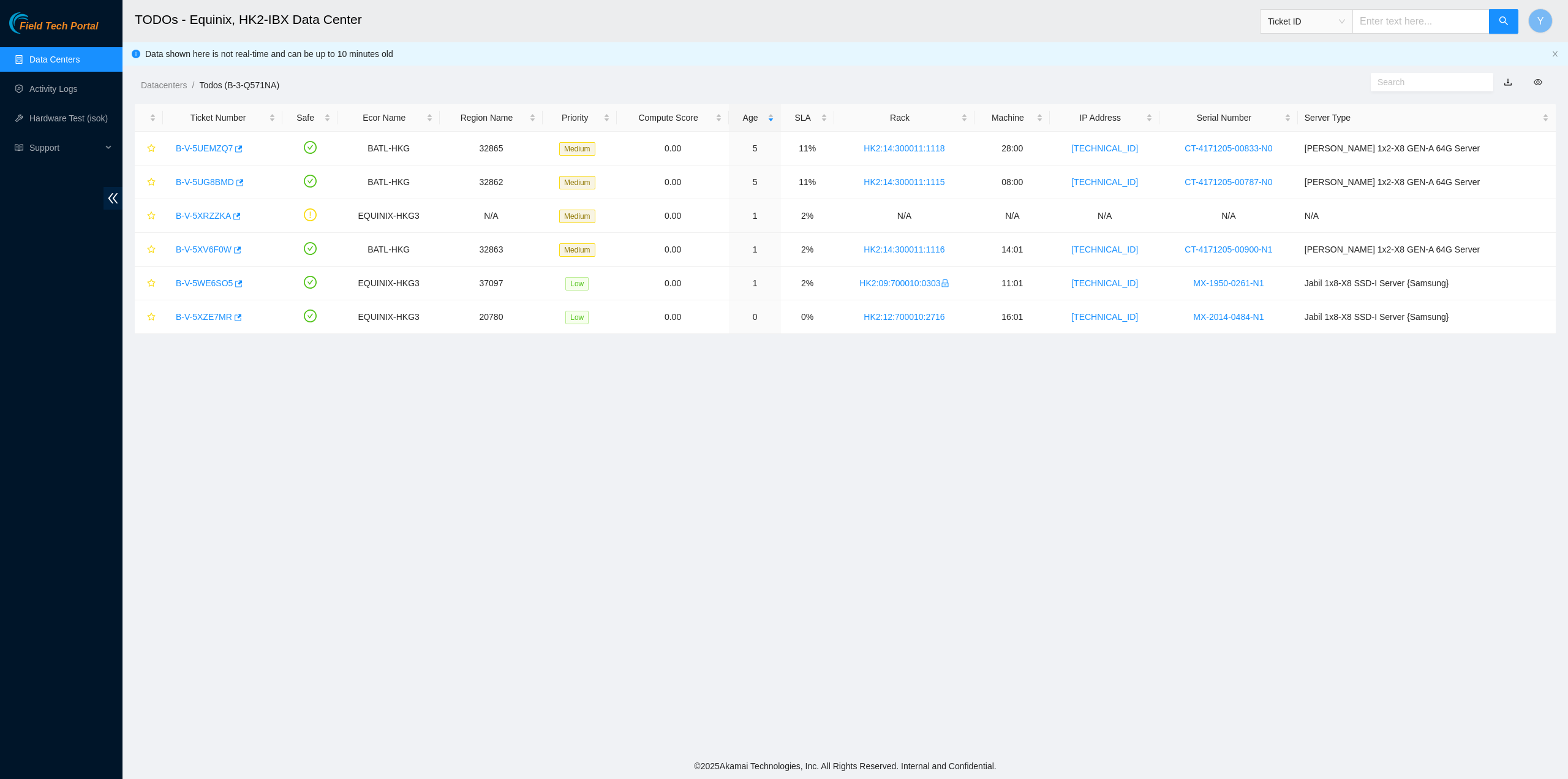
drag, startPoint x: 1307, startPoint y: 517, endPoint x: 1264, endPoint y: 490, distance: 50.8
click at [1305, 514] on main "TODOs - Equinix, HK2-IBX Data Center Ticket ID Y Data shown here is not real-ti…" at bounding box center [845, 376] width 1445 height 753
click at [208, 146] on link "B-V-5UEMZQ7" at bounding box center [205, 148] width 57 height 10
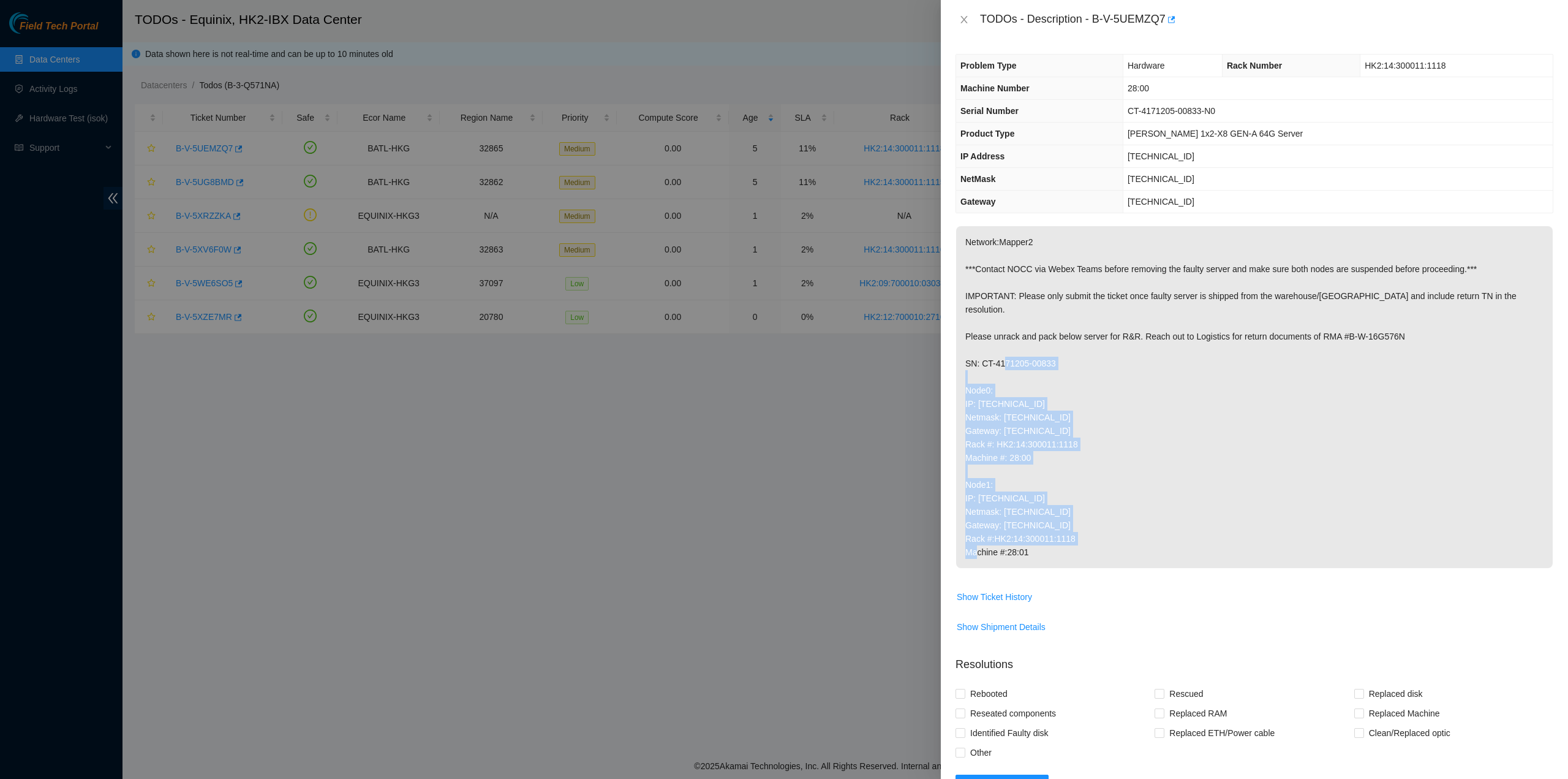
drag, startPoint x: 1057, startPoint y: 544, endPoint x: 962, endPoint y: 384, distance: 186.1
click at [963, 381] on p "Network:Mapper2 ***Contact NOCC via Webex Teams before removing the faulty serv…" at bounding box center [1253, 396] width 597 height 341
copy p "Node0: IP: 23.204.140.248 Netmask: 255.255.255.192 Gateway: 23.204.140.193 Rack…"
click at [961, 19] on icon "close" at bounding box center [964, 20] width 10 height 10
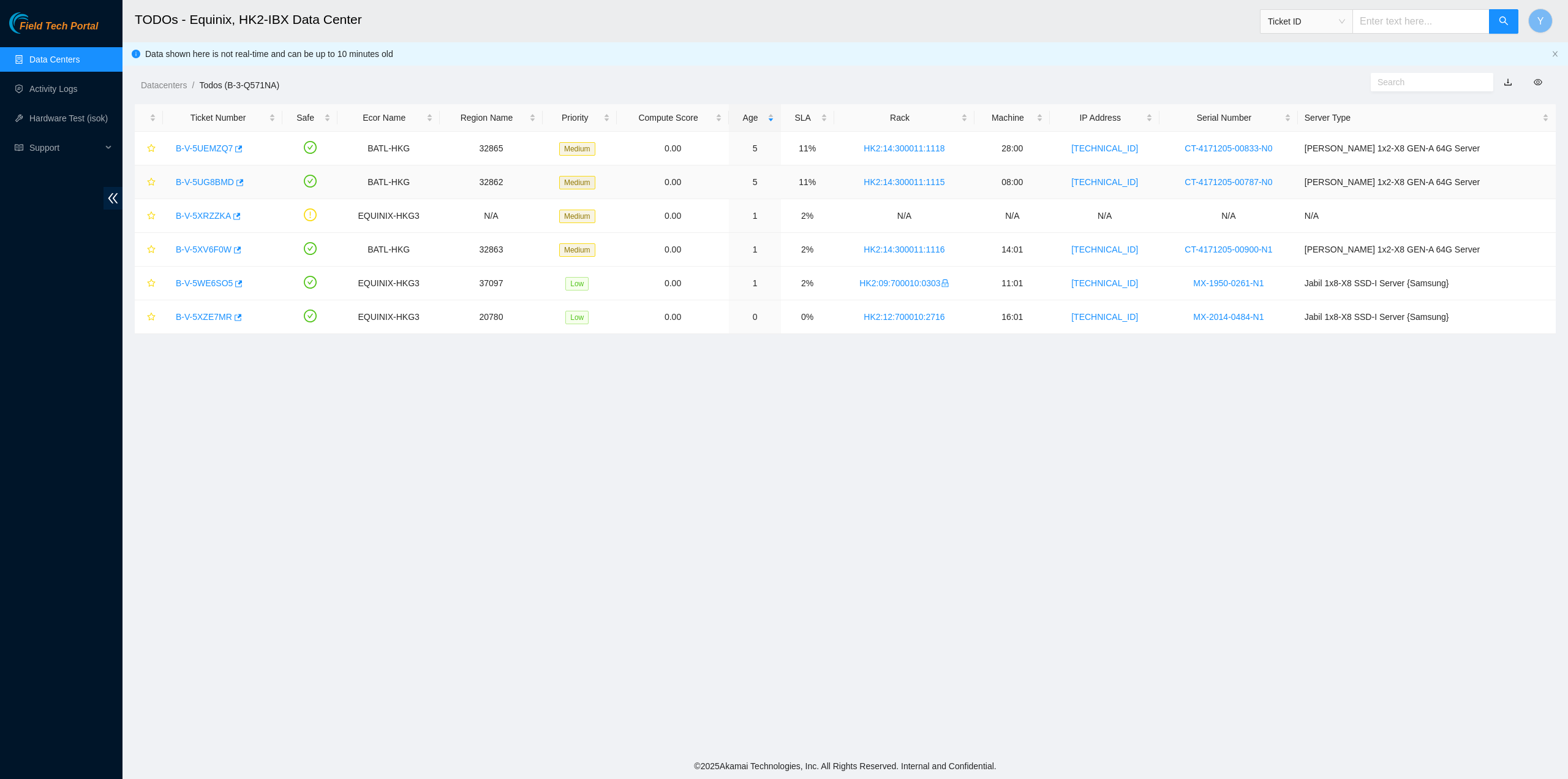
click at [197, 179] on link "B-V-5UG8BMD" at bounding box center [205, 182] width 58 height 10
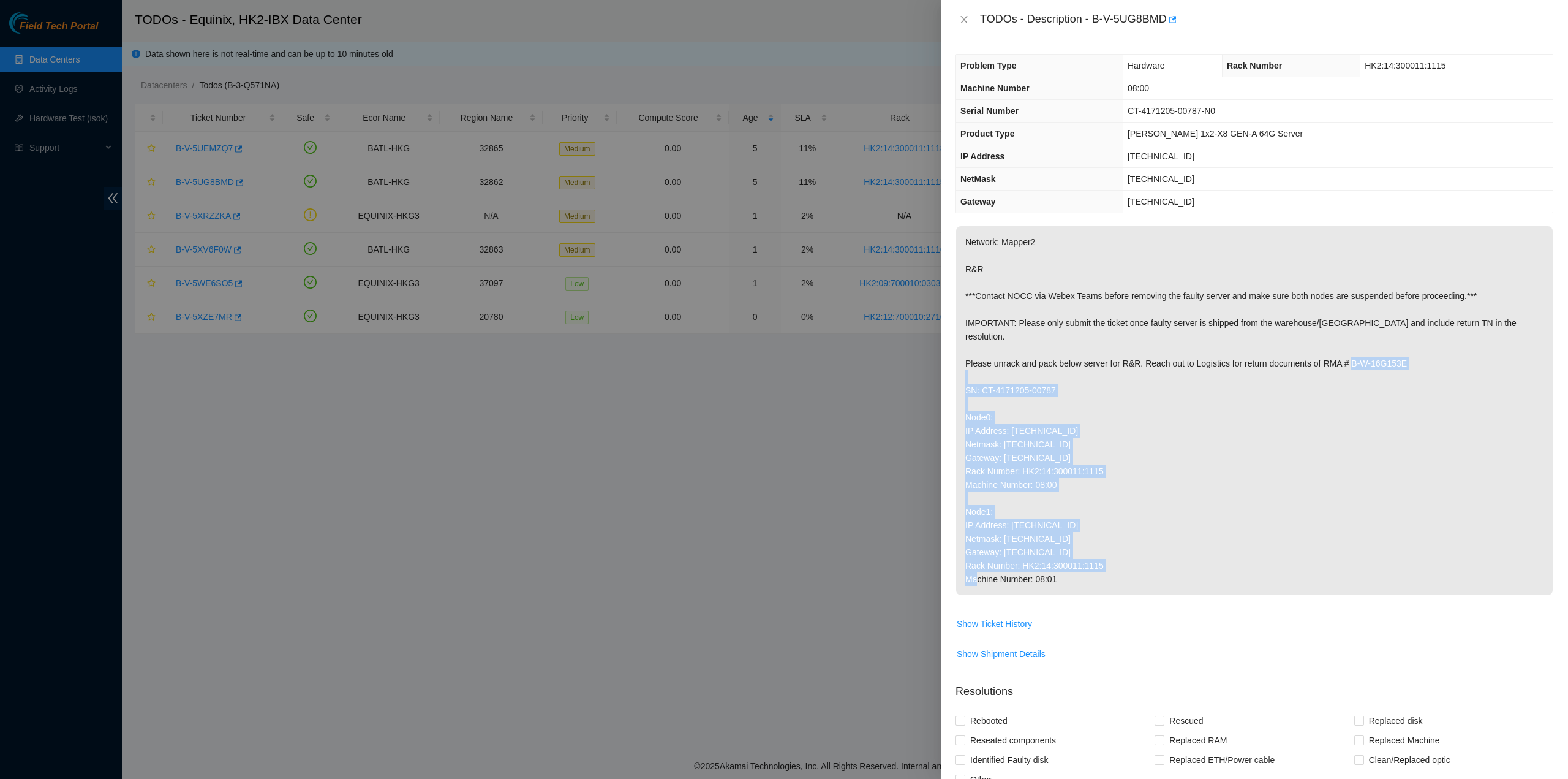
drag, startPoint x: 1073, startPoint y: 567, endPoint x: 961, endPoint y: 373, distance: 224.0
click at [961, 373] on p "Network: Mapper2 R&R ***Contact NOCC via Webex Teams before removing the faulty…" at bounding box center [1253, 410] width 597 height 369
copy p "SN: CT-4171205-00787 Node0: IP Address: 23.204.140.16 Netmask: 255.255.255.192 …"
click at [963, 17] on icon "close" at bounding box center [964, 20] width 10 height 10
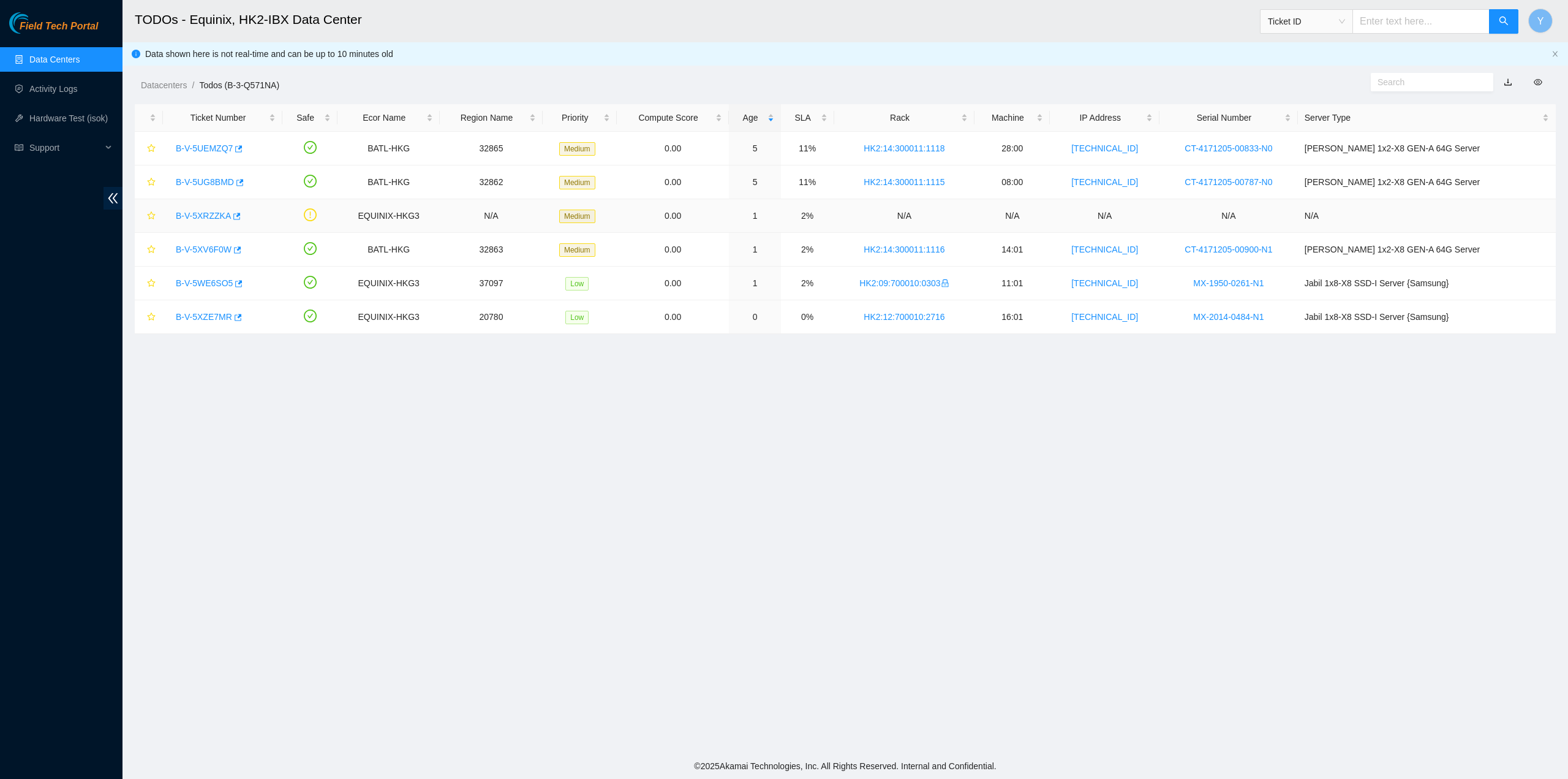
click at [189, 218] on link "B-V-5XRZZKA" at bounding box center [204, 216] width 55 height 10
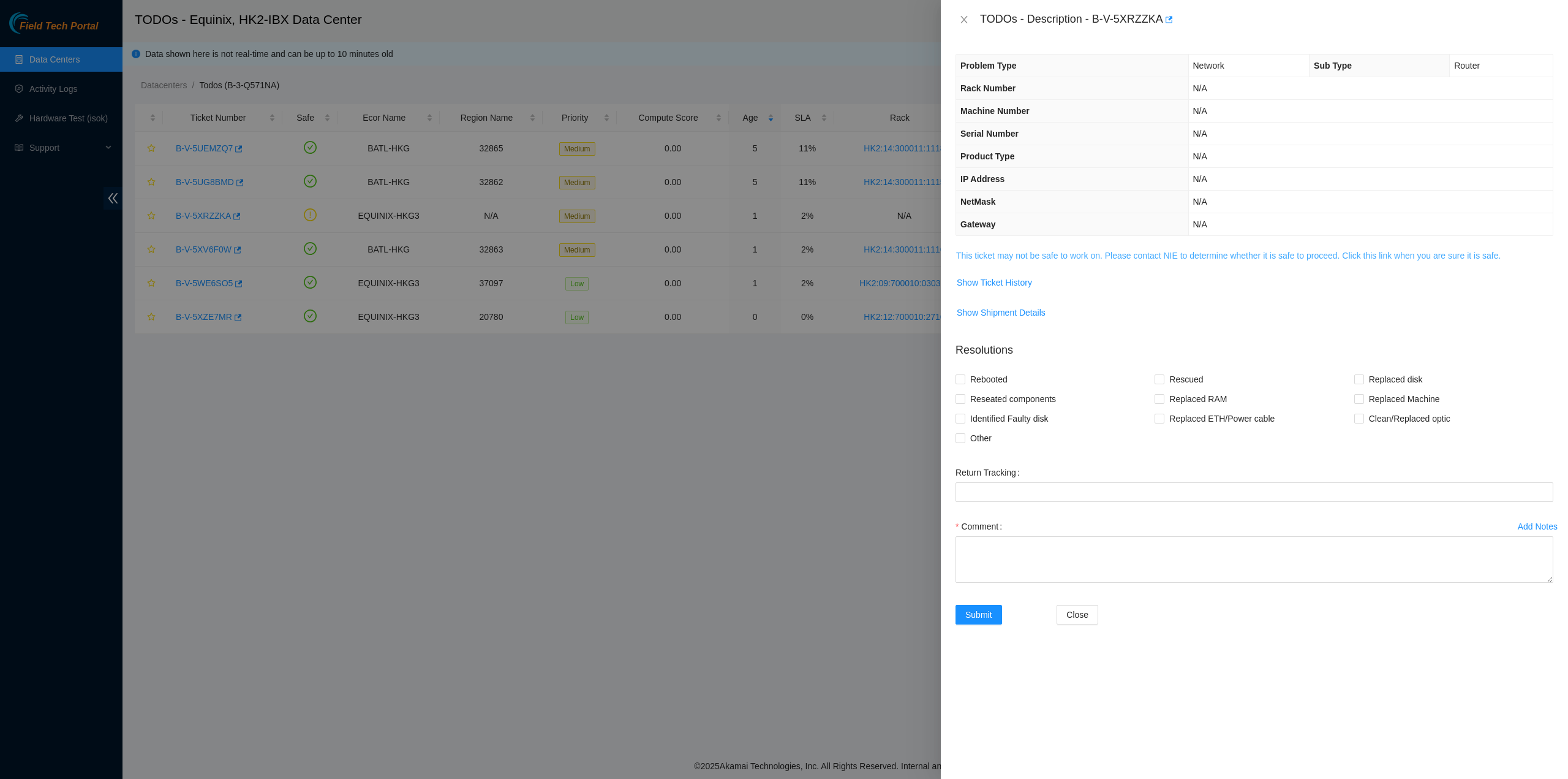
click at [1049, 257] on link "This ticket may not be safe to work on. Please contact NIE to determine whether…" at bounding box center [1228, 255] width 544 height 10
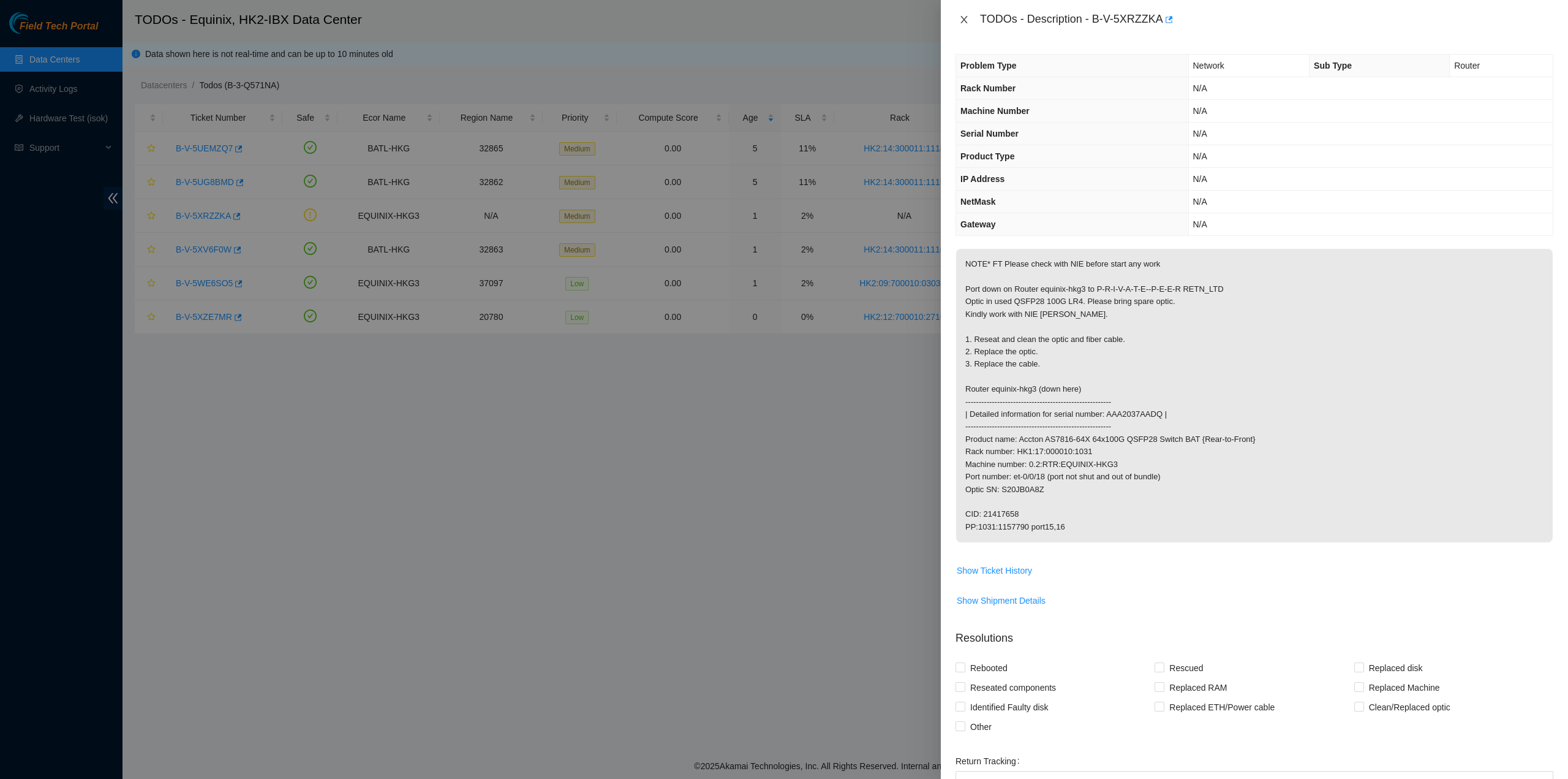
click at [966, 18] on icon "close" at bounding box center [964, 19] width 7 height 7
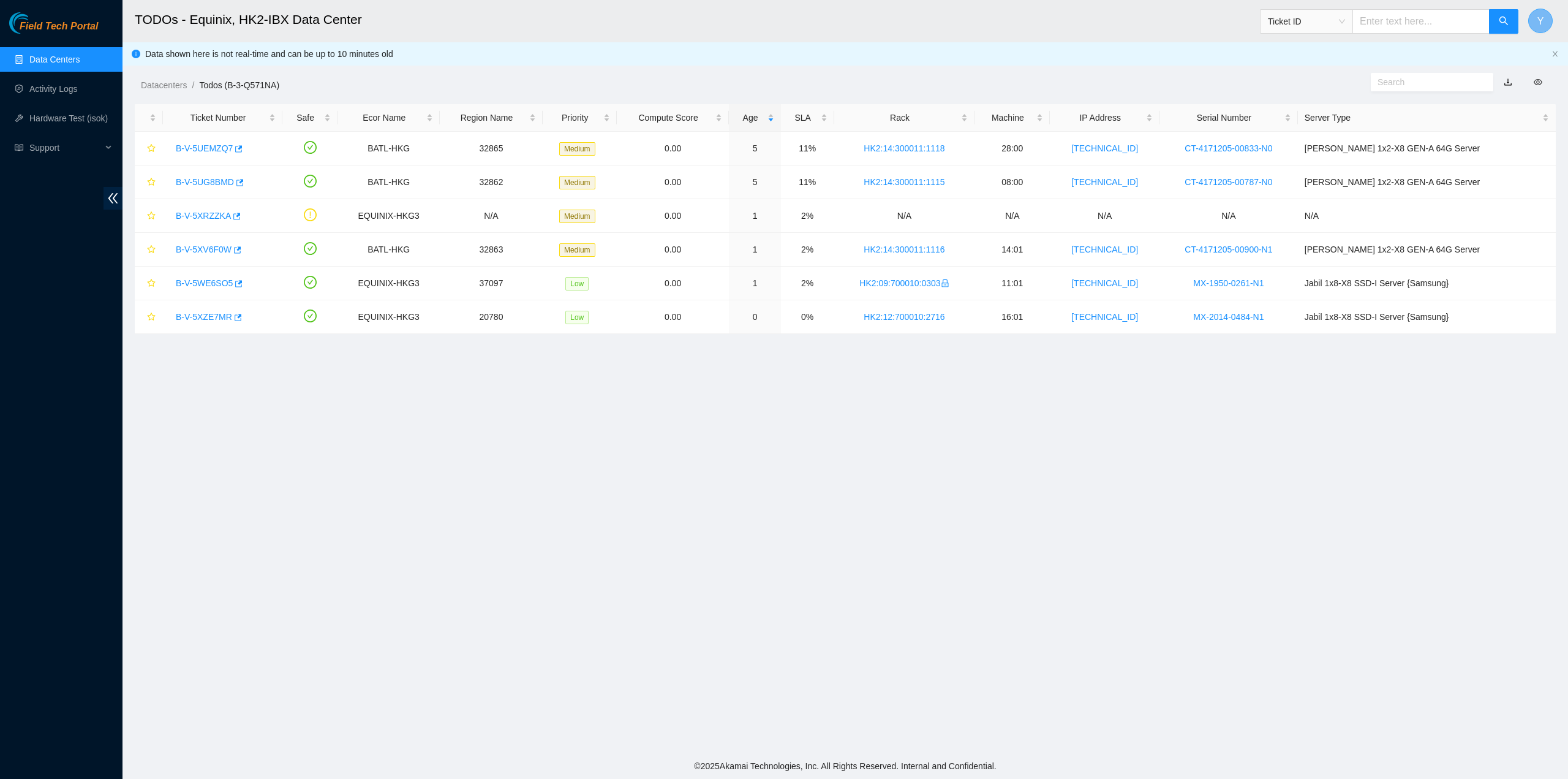
click at [1542, 19] on span "Y" at bounding box center [1540, 21] width 7 height 15
click at [1439, 117] on link "Logout" at bounding box center [1427, 122] width 27 height 10
